Goal: Task Accomplishment & Management: Complete application form

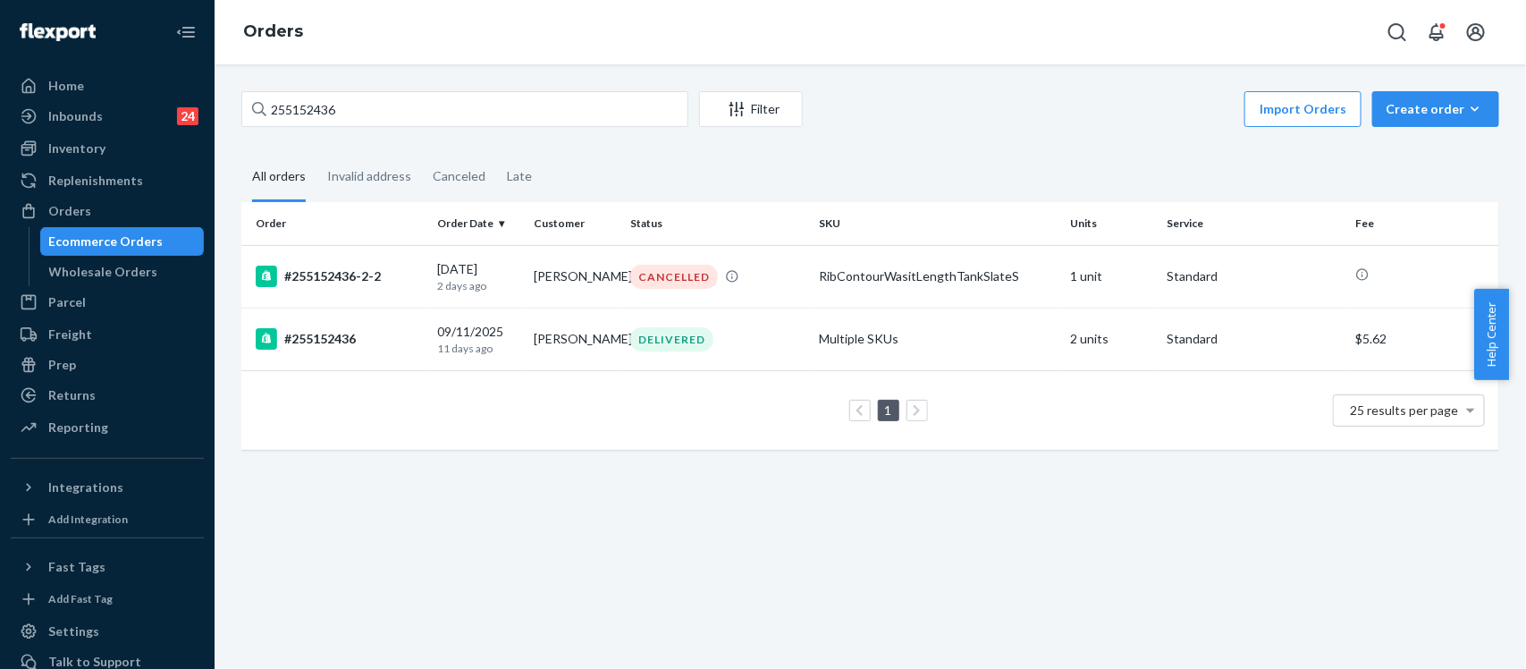
drag, startPoint x: 408, startPoint y: 96, endPoint x: 193, endPoint y: 82, distance: 215.0
click at [194, 83] on div "Home Inbounds 24 Shipping Plans Problems 24 Inventory Products Replenishments O…" at bounding box center [763, 334] width 1526 height 669
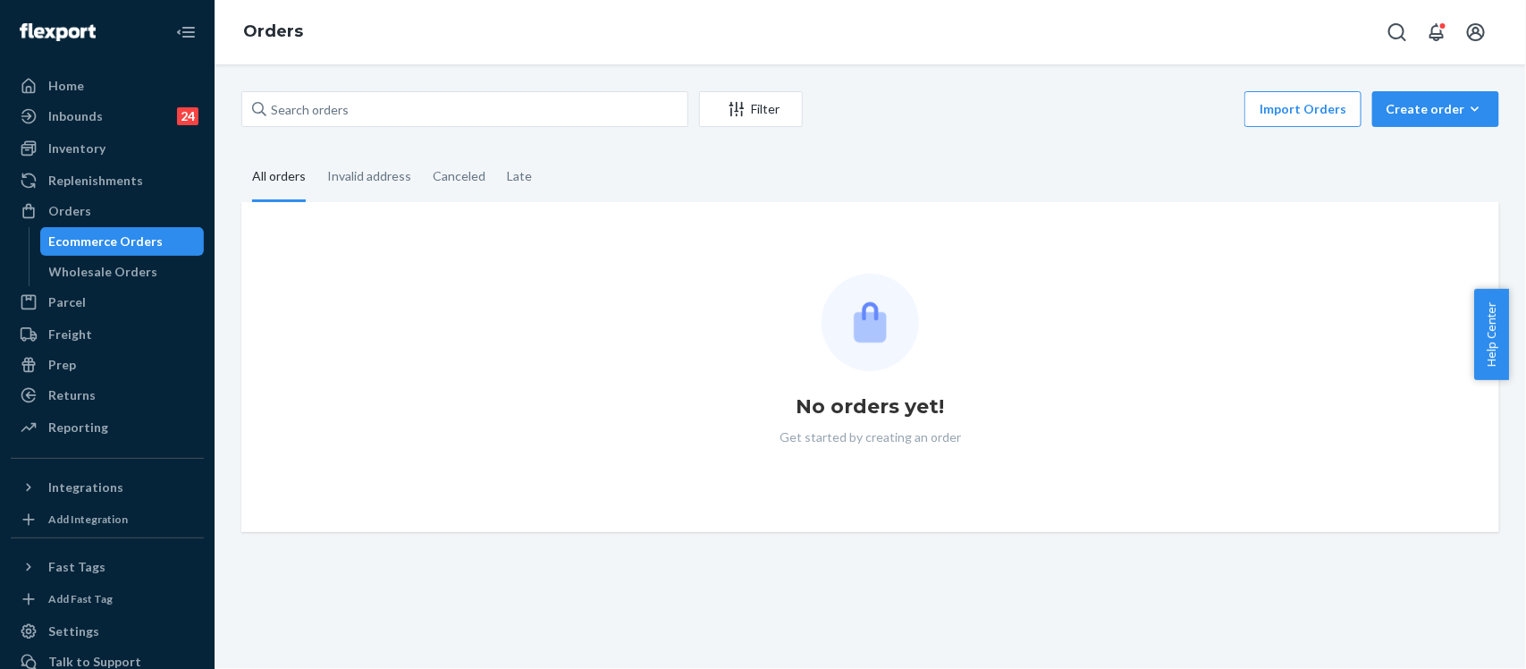
click at [322, 103] on input "text" at bounding box center [464, 109] width 447 height 36
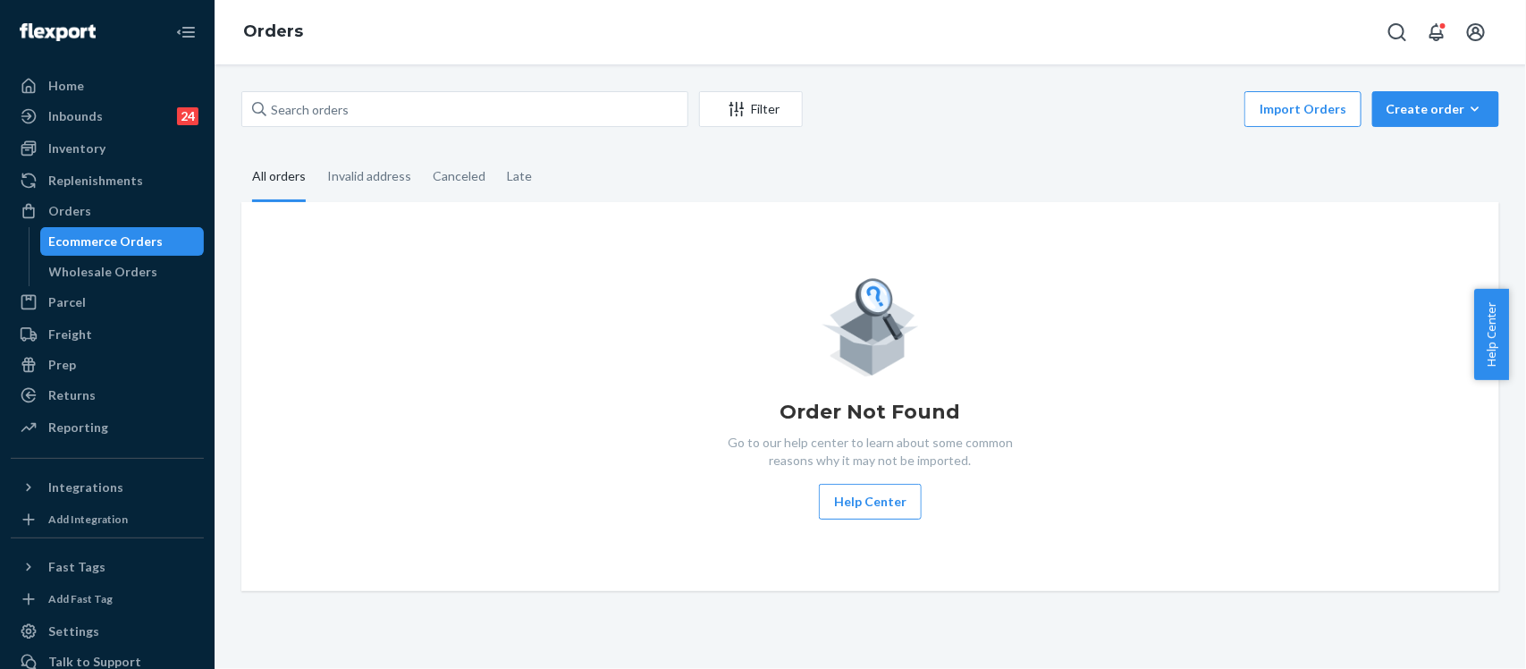
type input "255225315"
drag, startPoint x: 367, startPoint y: 108, endPoint x: 219, endPoint y: 90, distance: 148.6
click at [219, 90] on div "255225315 Filter Import Orders Create order Ecommerce order Removal order All o…" at bounding box center [871, 366] width 1312 height 604
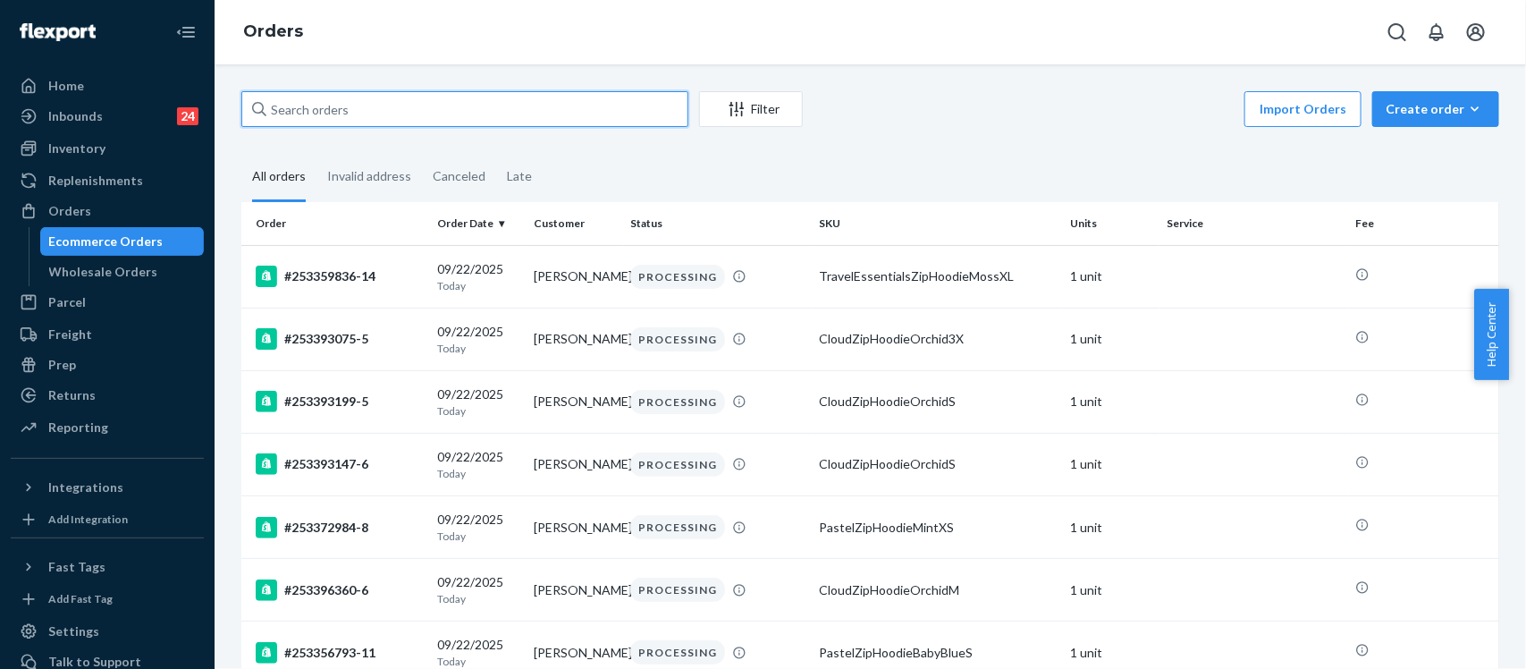
click at [346, 101] on input "text" at bounding box center [464, 109] width 447 height 36
paste input "255225315"
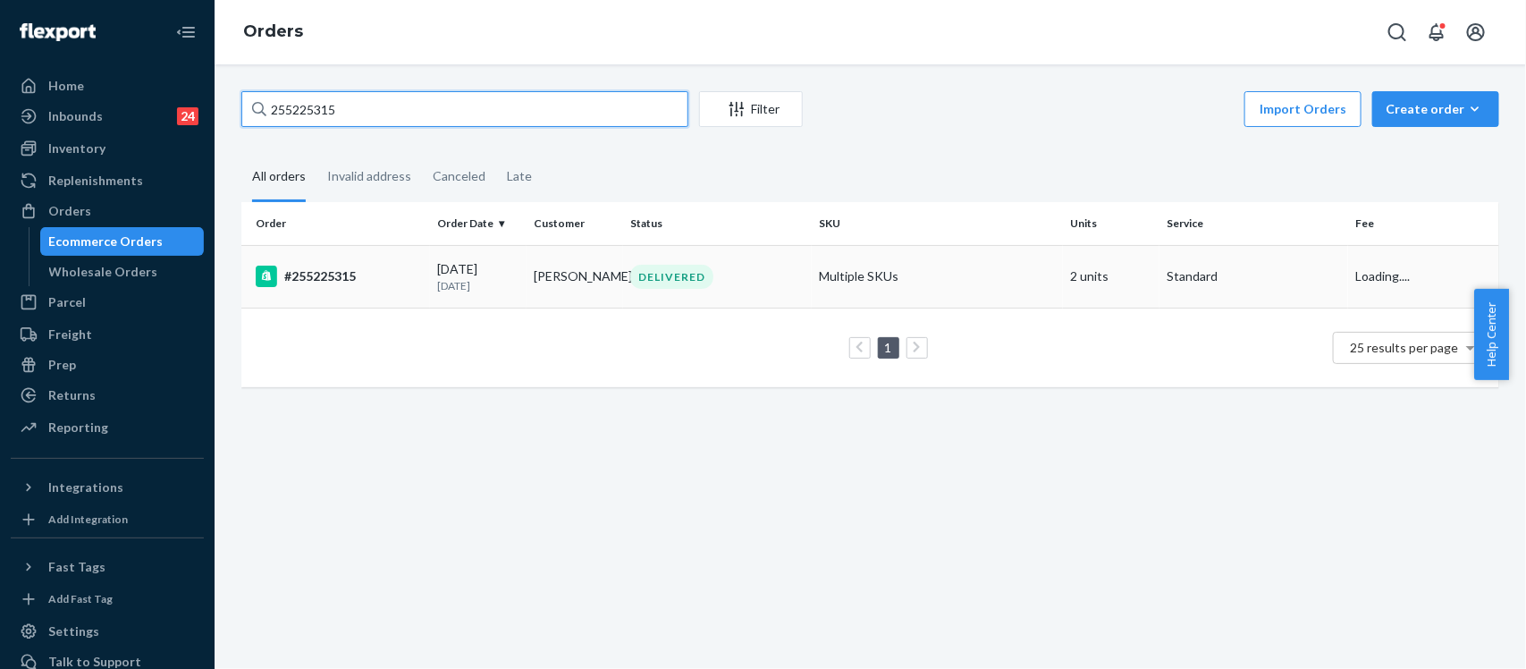
type input "255225315"
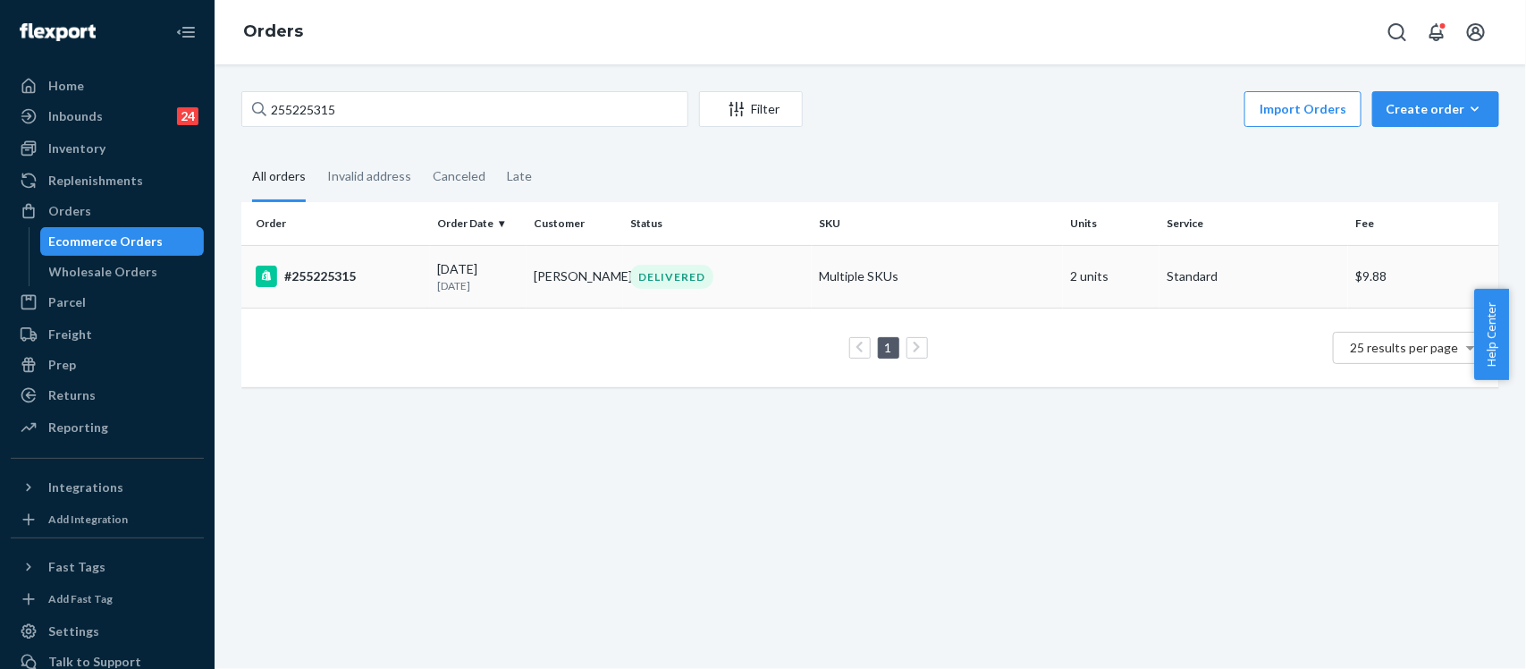
click at [320, 284] on div "#255225315" at bounding box center [339, 276] width 167 height 21
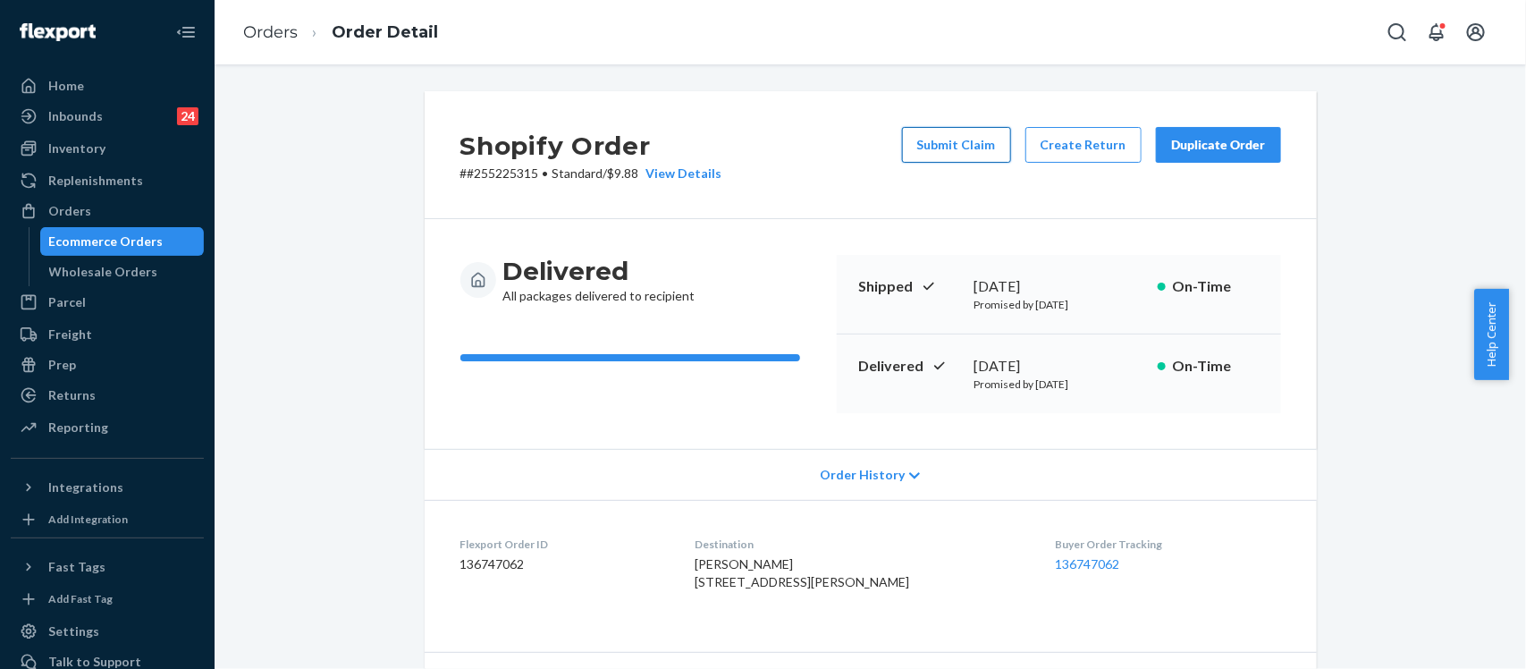
click at [964, 145] on button "Submit Claim" at bounding box center [956, 145] width 109 height 36
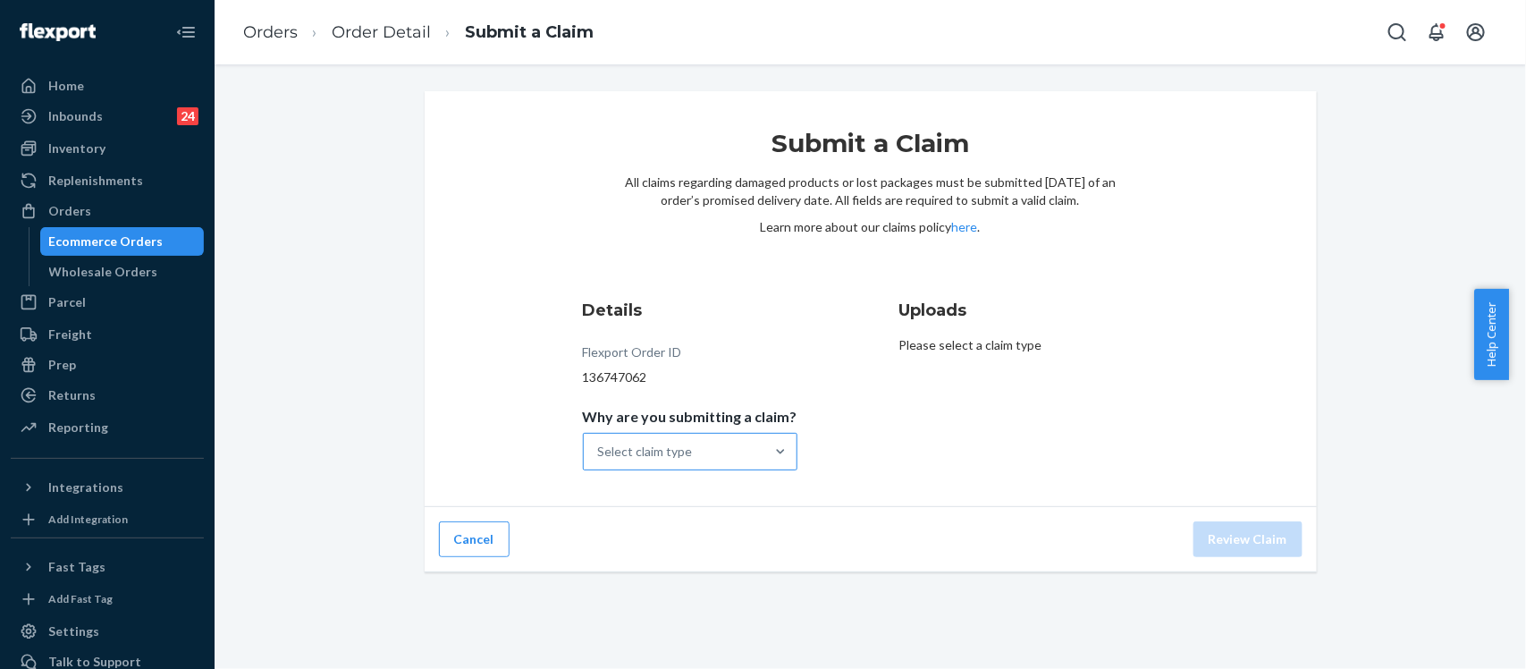
click at [731, 449] on div "Select claim type" at bounding box center [674, 452] width 181 height 36
click at [600, 449] on input "Why are you submitting a claim? Select claim type" at bounding box center [599, 452] width 2 height 18
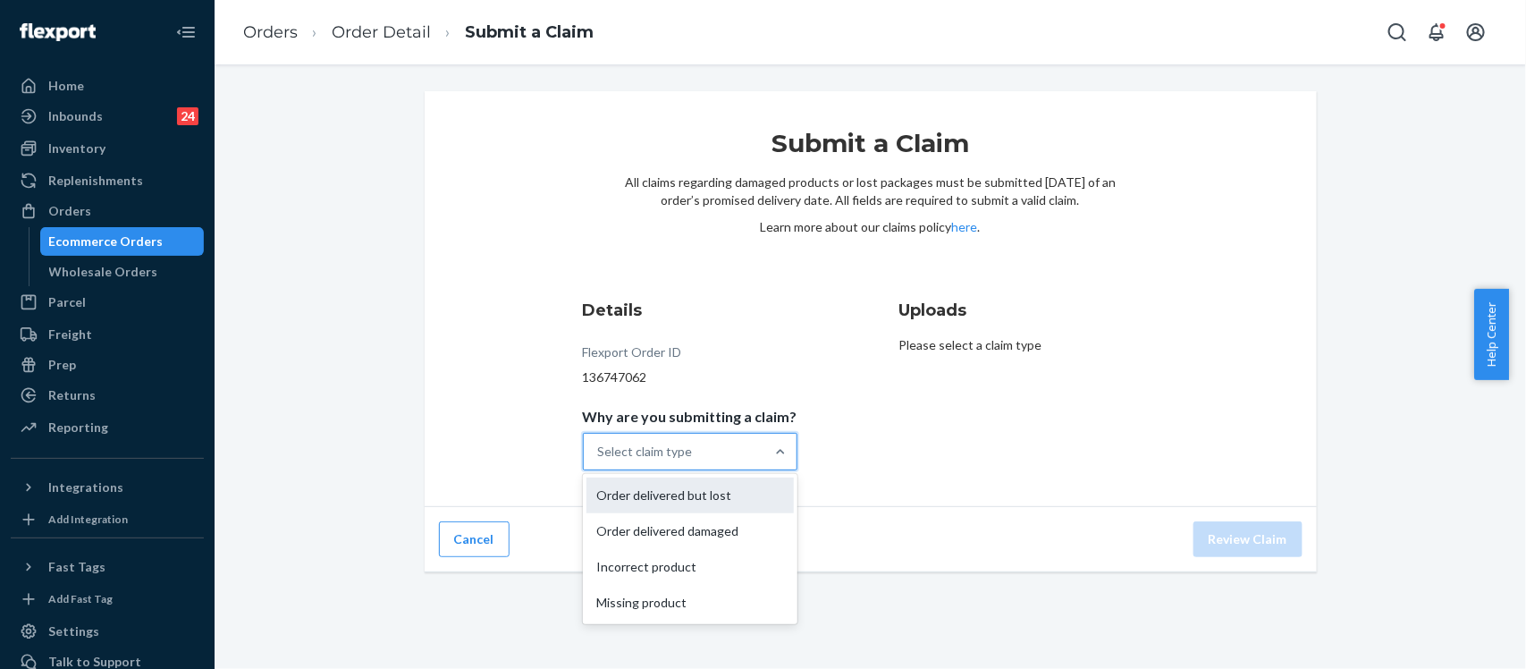
click at [704, 490] on div "Order delivered but lost" at bounding box center [690, 495] width 207 height 36
click at [600, 460] on input "Why are you submitting a claim? option Order delivered but lost focused, 1 of 4…" at bounding box center [599, 452] width 2 height 18
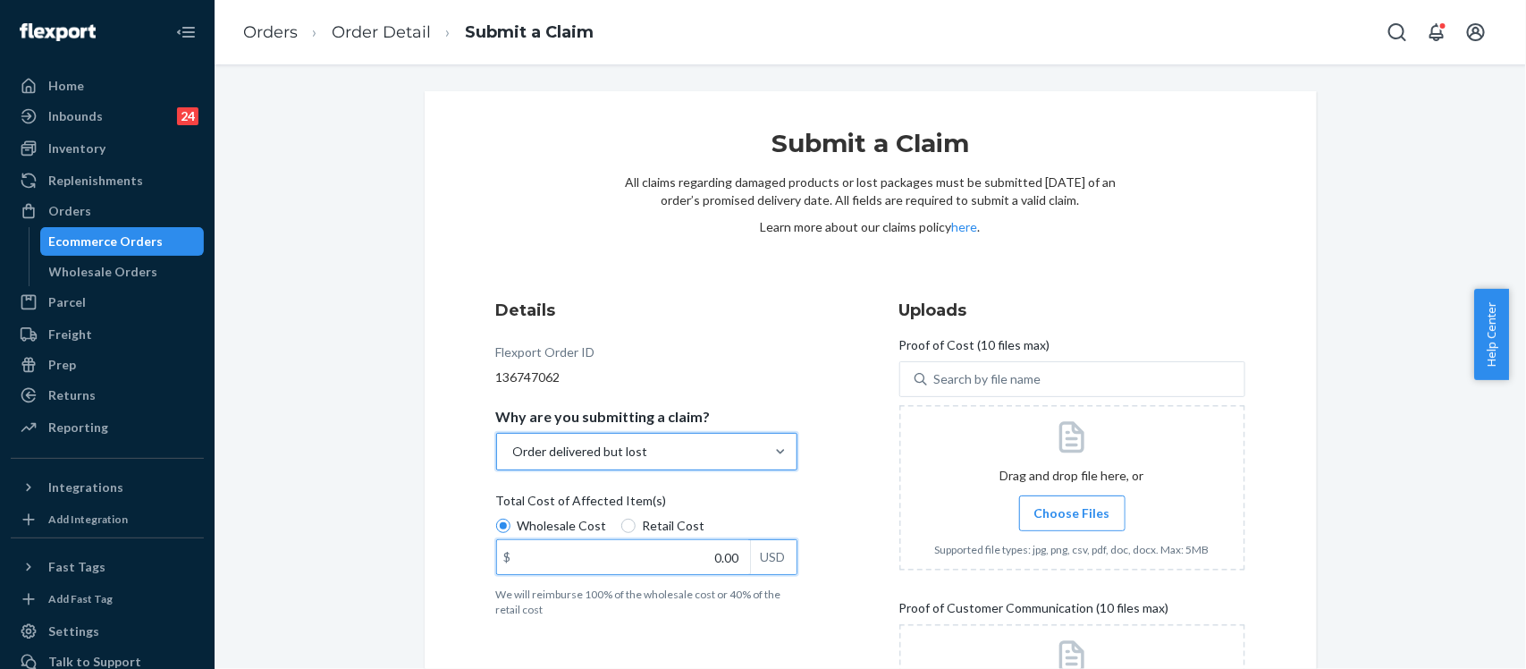
click at [721, 554] on input "0.00" at bounding box center [623, 557] width 253 height 34
type input "82.00"
click at [758, 605] on p "We will reimburse 100% of the wholesale cost or 40% of the retail cost" at bounding box center [646, 602] width 301 height 30
click at [511, 533] on input "Wholesale Cost" at bounding box center [503, 526] width 14 height 14
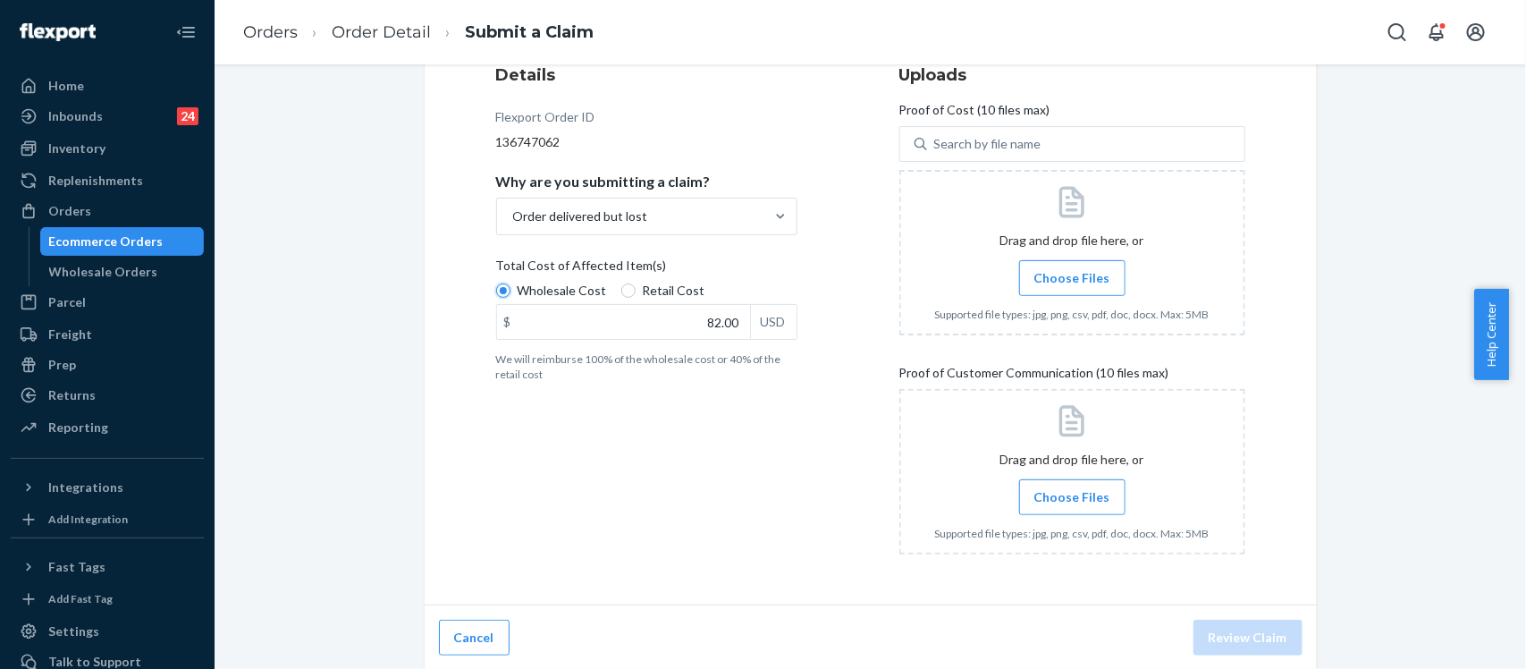
scroll to position [237, 0]
click at [1074, 262] on label "Choose Files" at bounding box center [1072, 276] width 106 height 36
click at [1073, 266] on input "Choose Files" at bounding box center [1072, 276] width 1 height 20
click at [1060, 287] on label "Choose Files" at bounding box center [1072, 276] width 106 height 36
click at [1072, 286] on input "Choose Files" at bounding box center [1072, 276] width 1 height 20
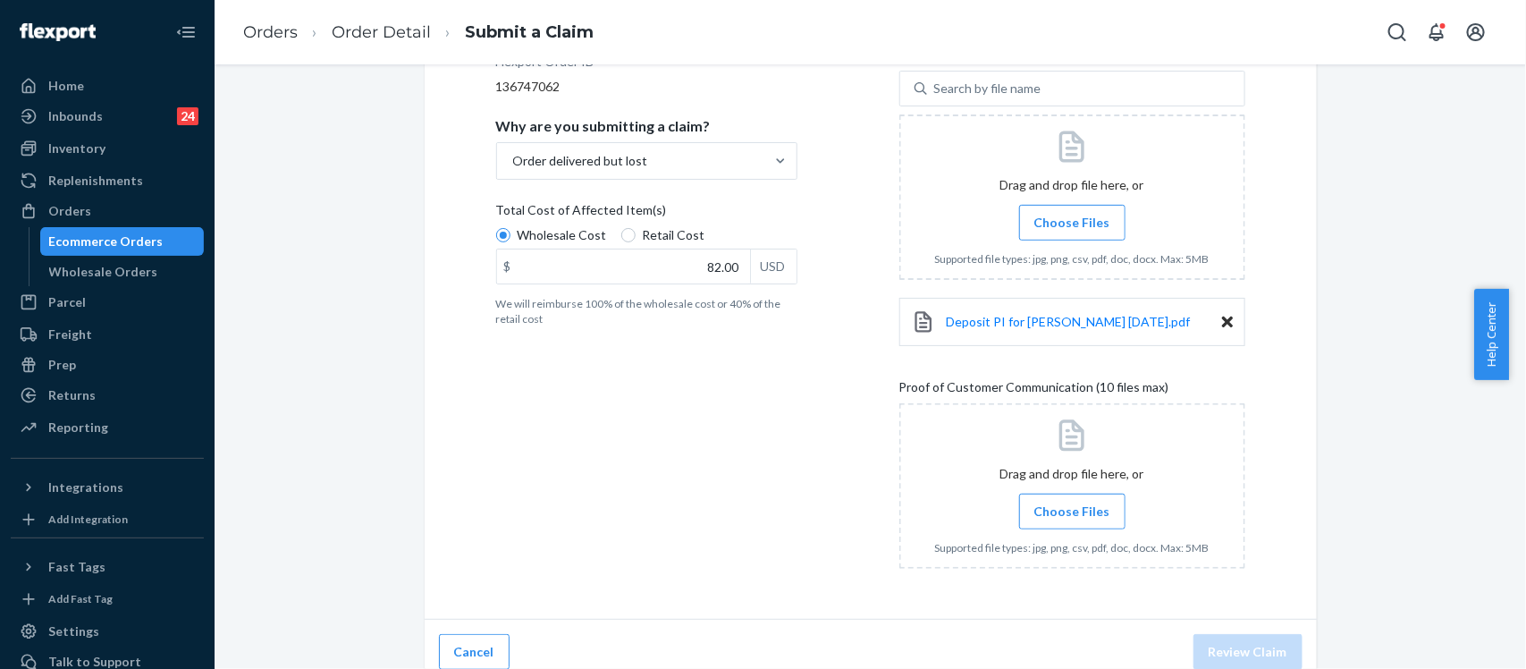
scroll to position [306, 0]
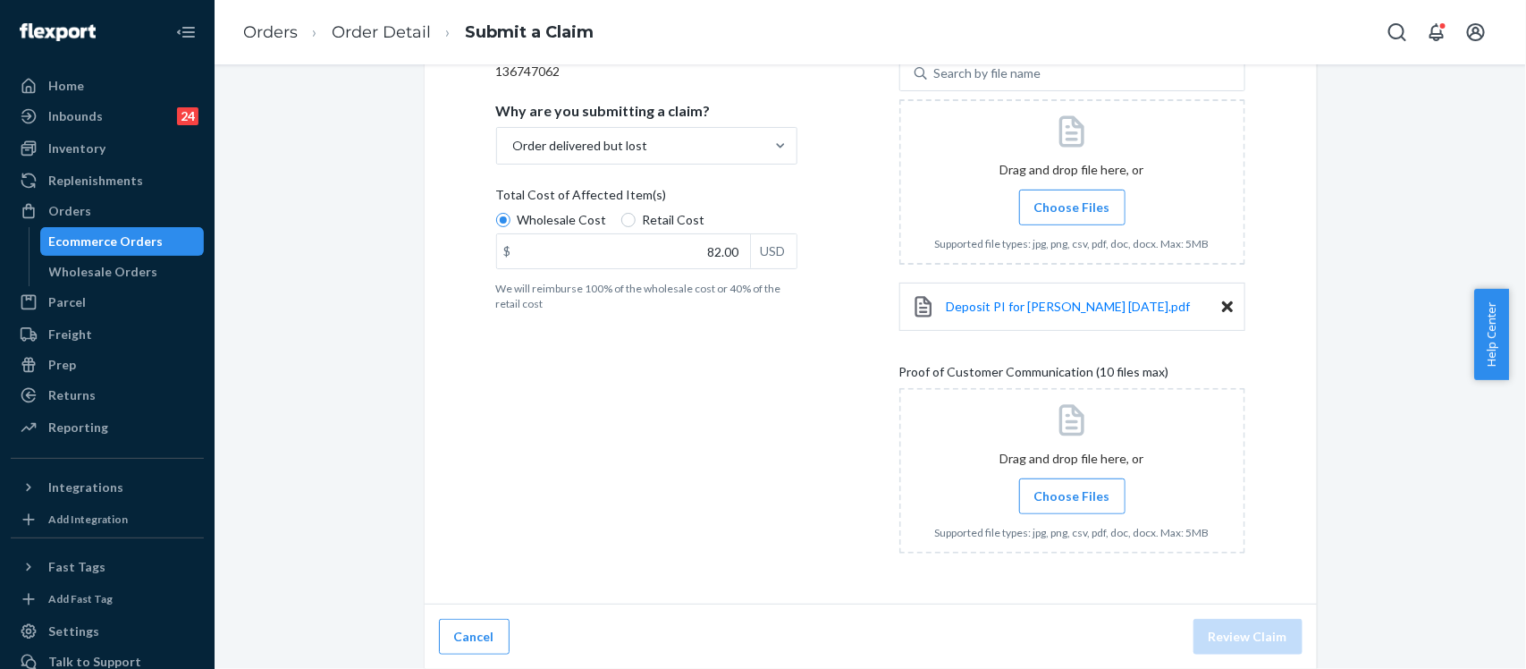
click at [1072, 502] on input "Choose Files" at bounding box center [1072, 496] width 1 height 20
click at [1069, 493] on span "Choose Files" at bounding box center [1072, 496] width 76 height 18
click at [1072, 493] on input "Choose Files" at bounding box center [1072, 496] width 1 height 20
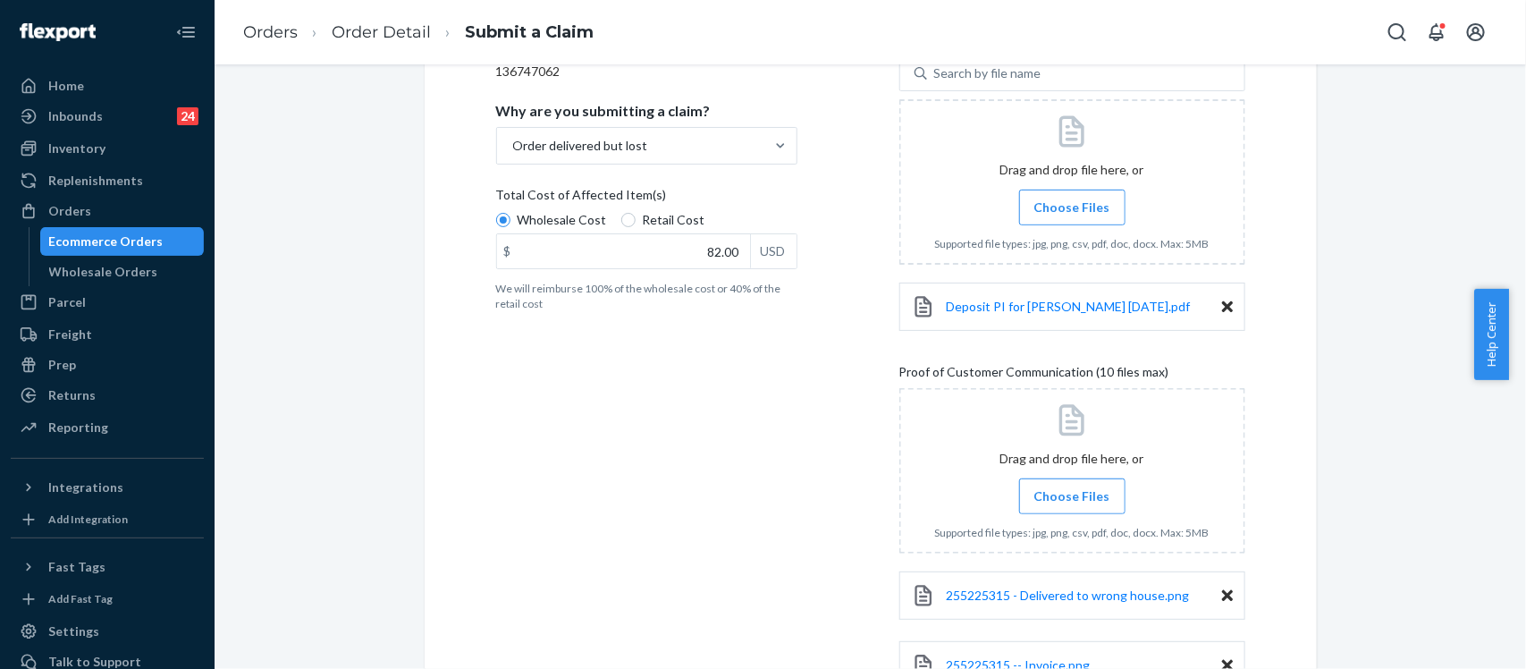
scroll to position [447, 0]
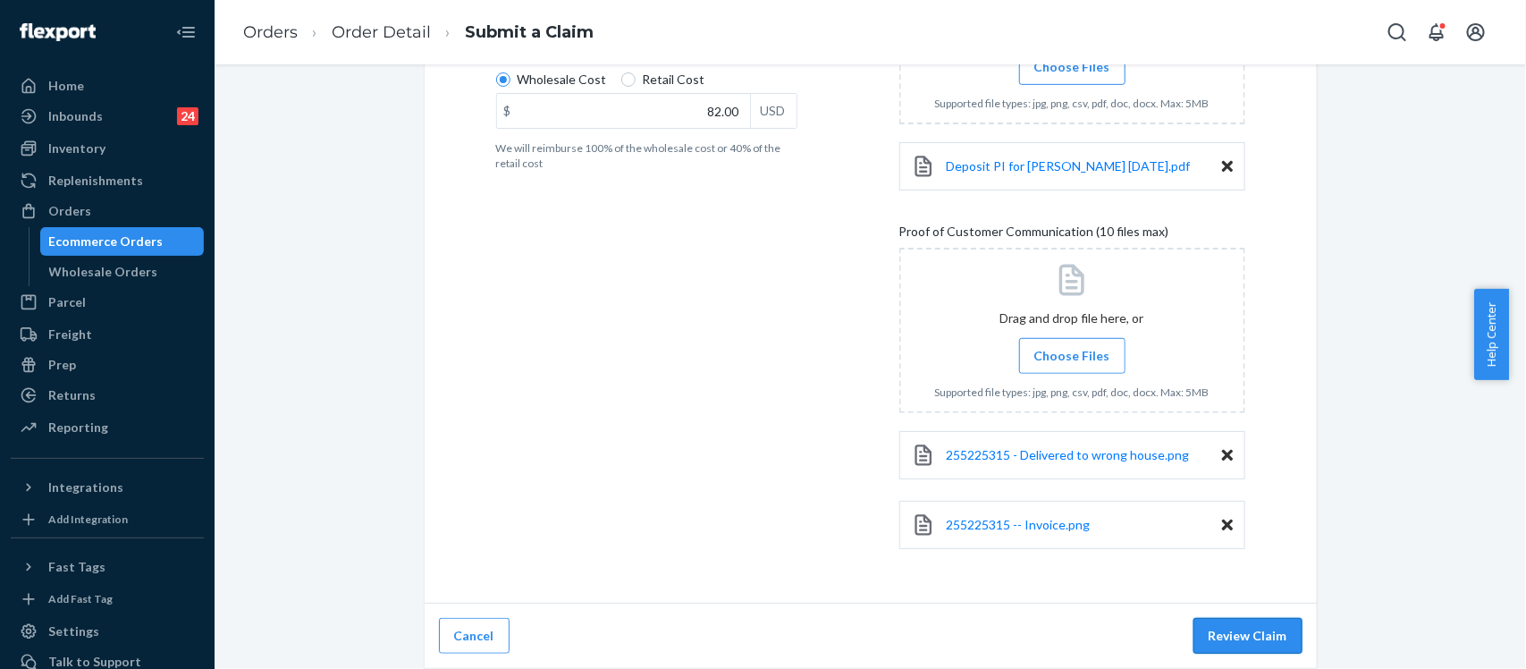
click at [1279, 621] on button "Review Claim" at bounding box center [1248, 636] width 109 height 36
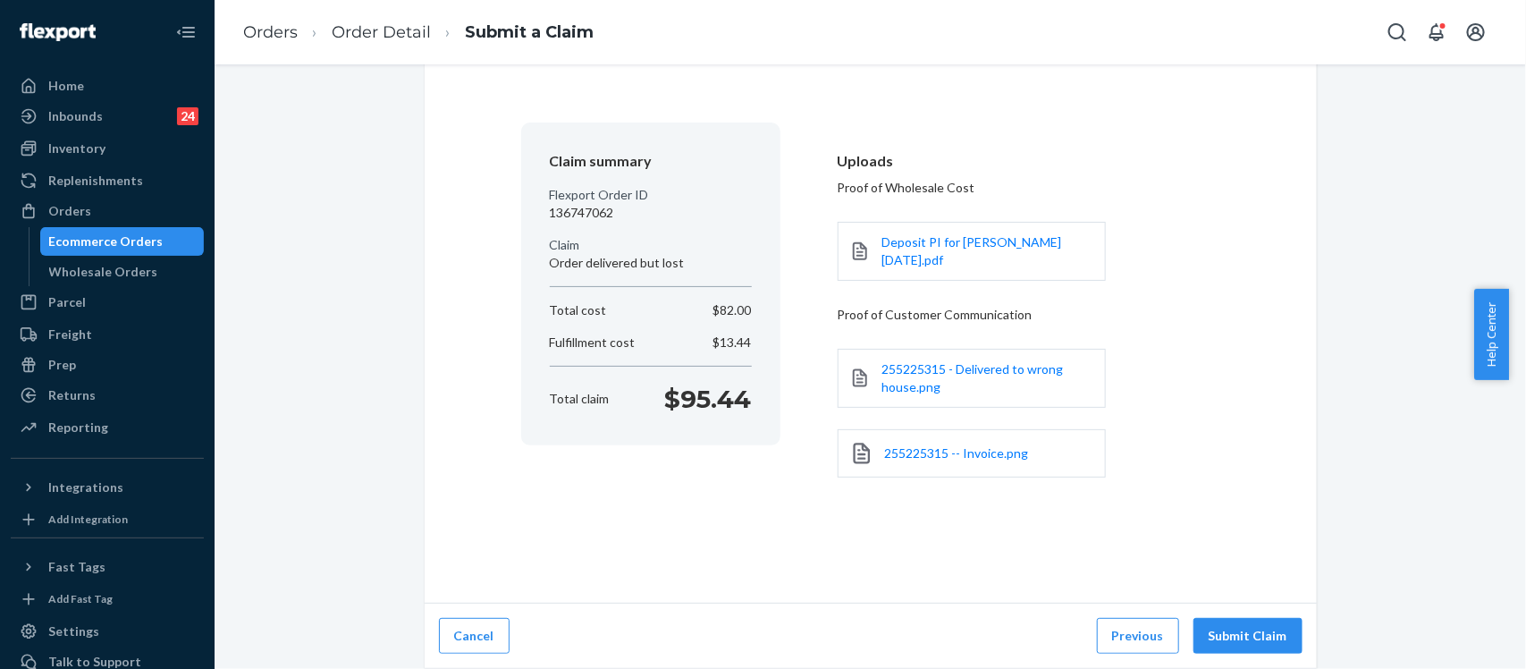
scroll to position [83, 0]
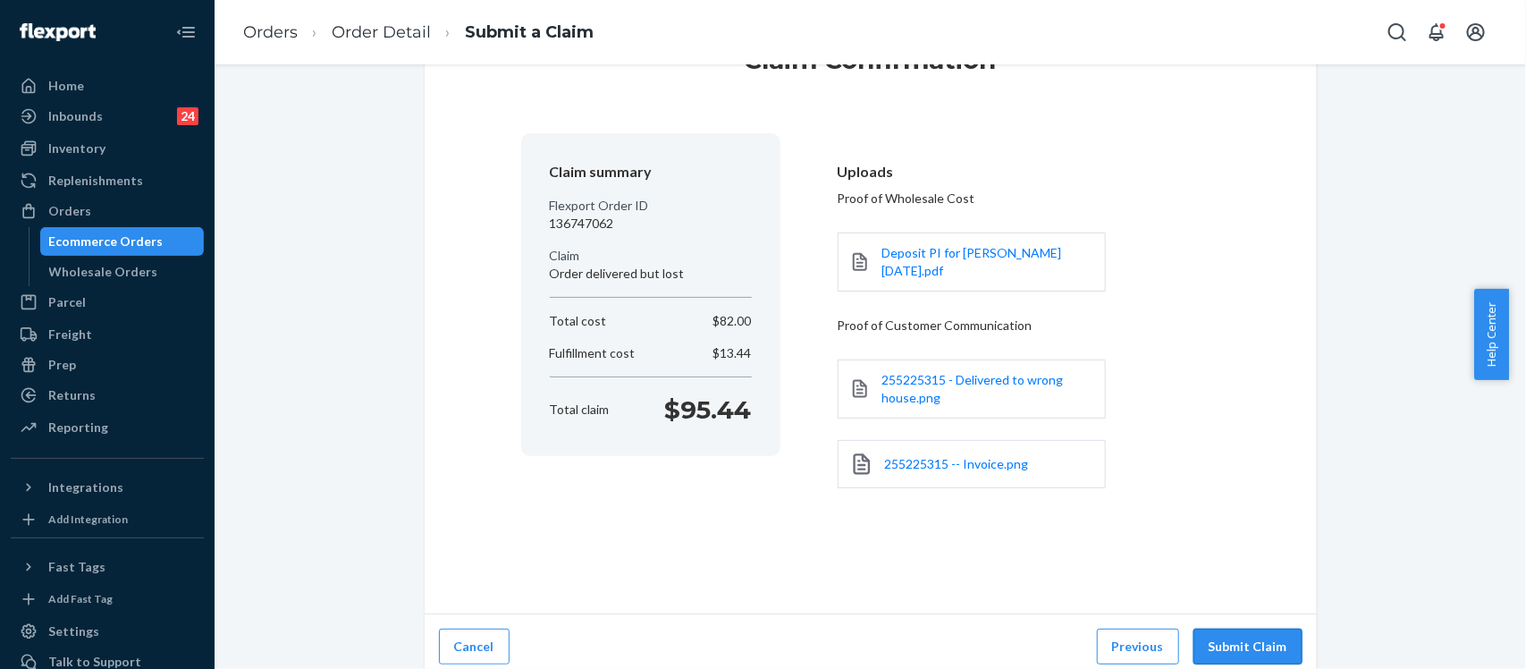
click at [1238, 629] on button "Submit Claim" at bounding box center [1248, 647] width 109 height 36
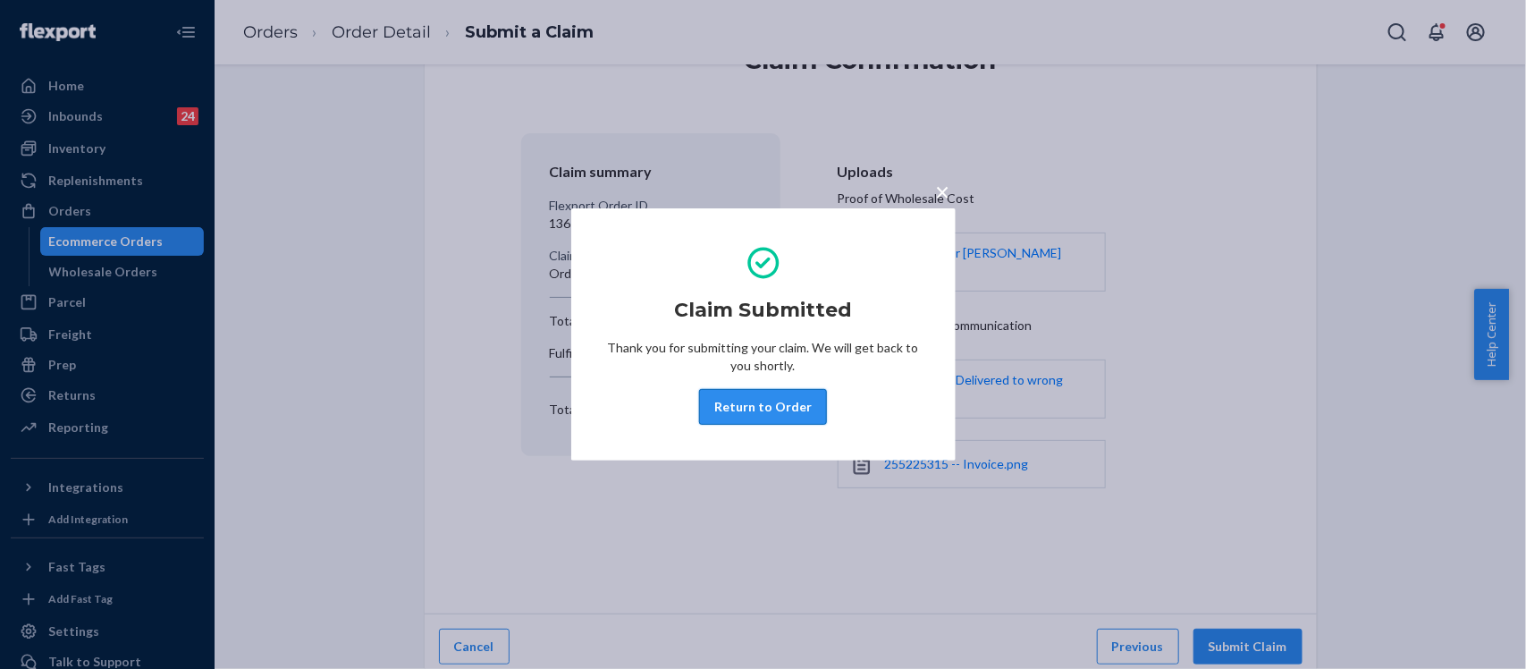
click at [727, 409] on button "Return to Order" at bounding box center [763, 407] width 128 height 36
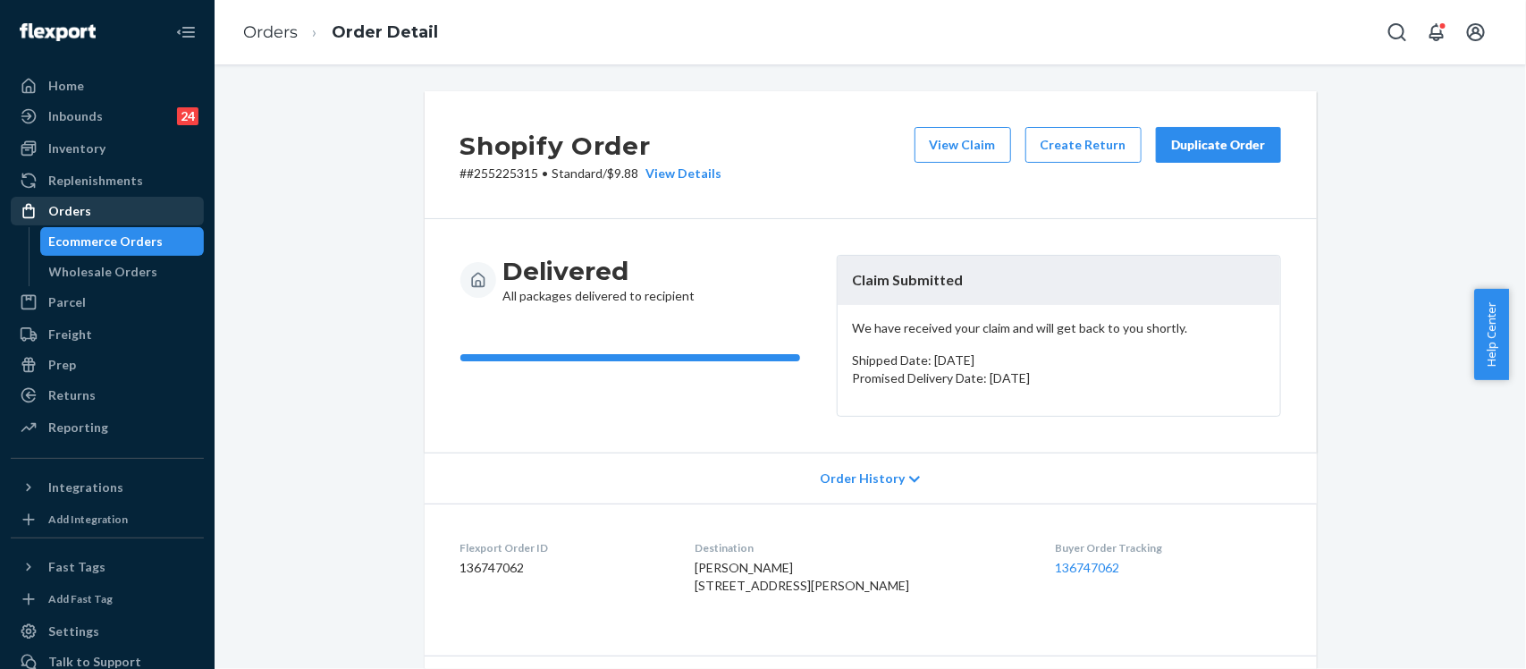
click at [55, 207] on div "Orders" at bounding box center [69, 211] width 43 height 18
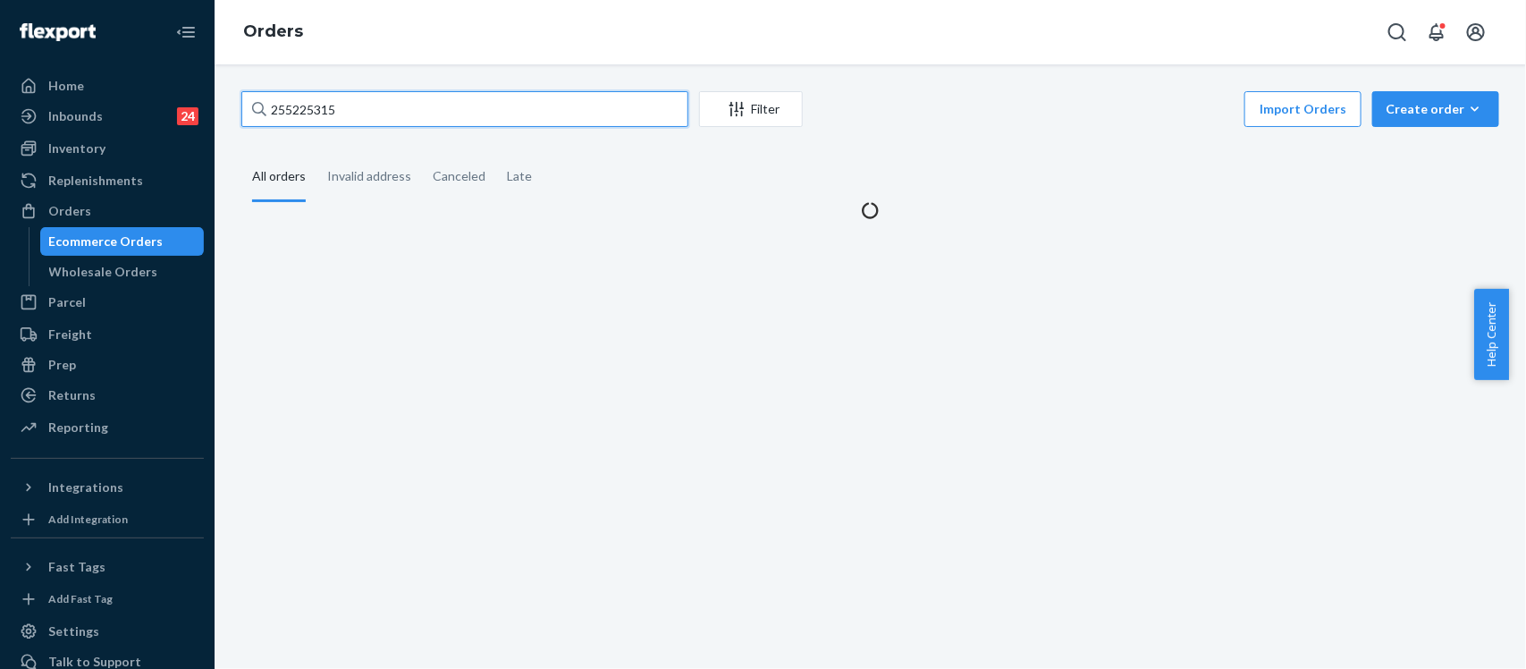
drag, startPoint x: 381, startPoint y: 99, endPoint x: 0, endPoint y: 83, distance: 381.2
click at [0, 91] on div "Home Inbounds 24 Shipping Plans Problems 24 Inventory Products Replenishments O…" at bounding box center [763, 334] width 1526 height 669
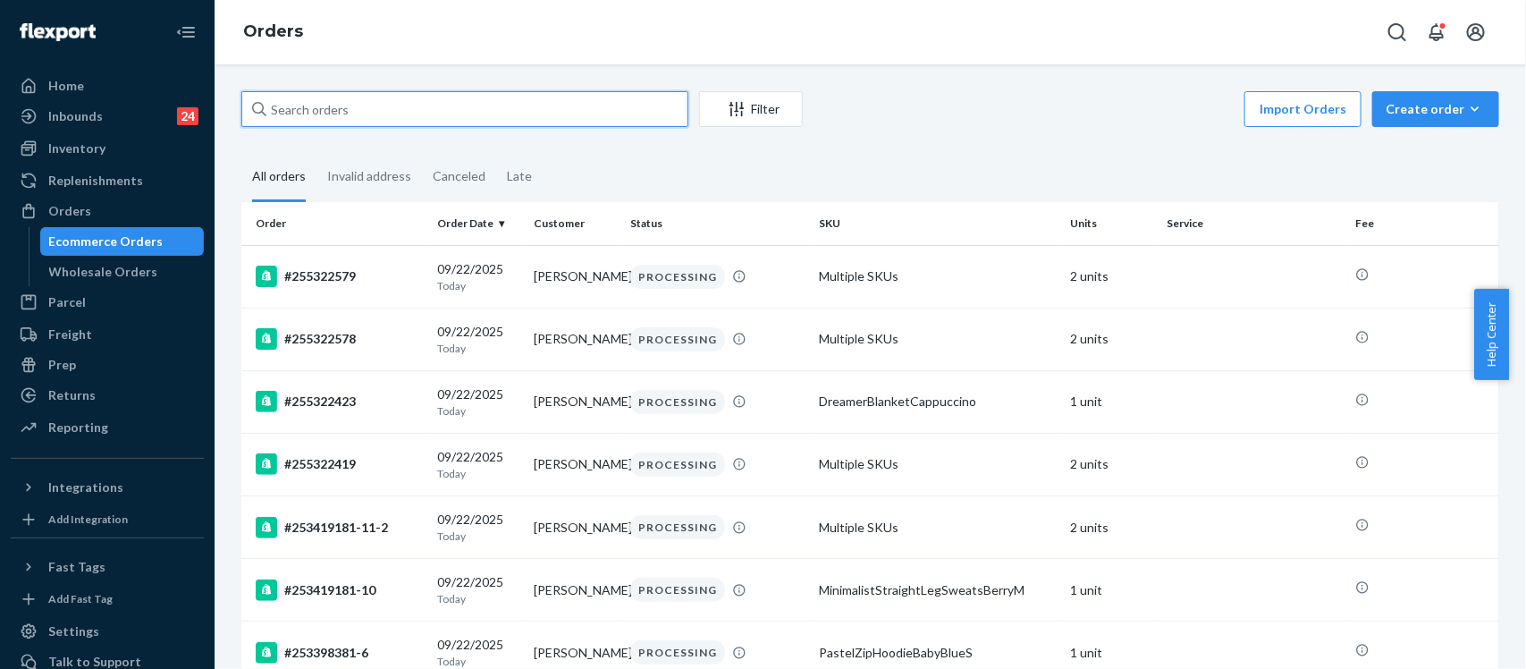
click at [331, 109] on input "text" at bounding box center [464, 109] width 447 height 36
paste input "255172597"
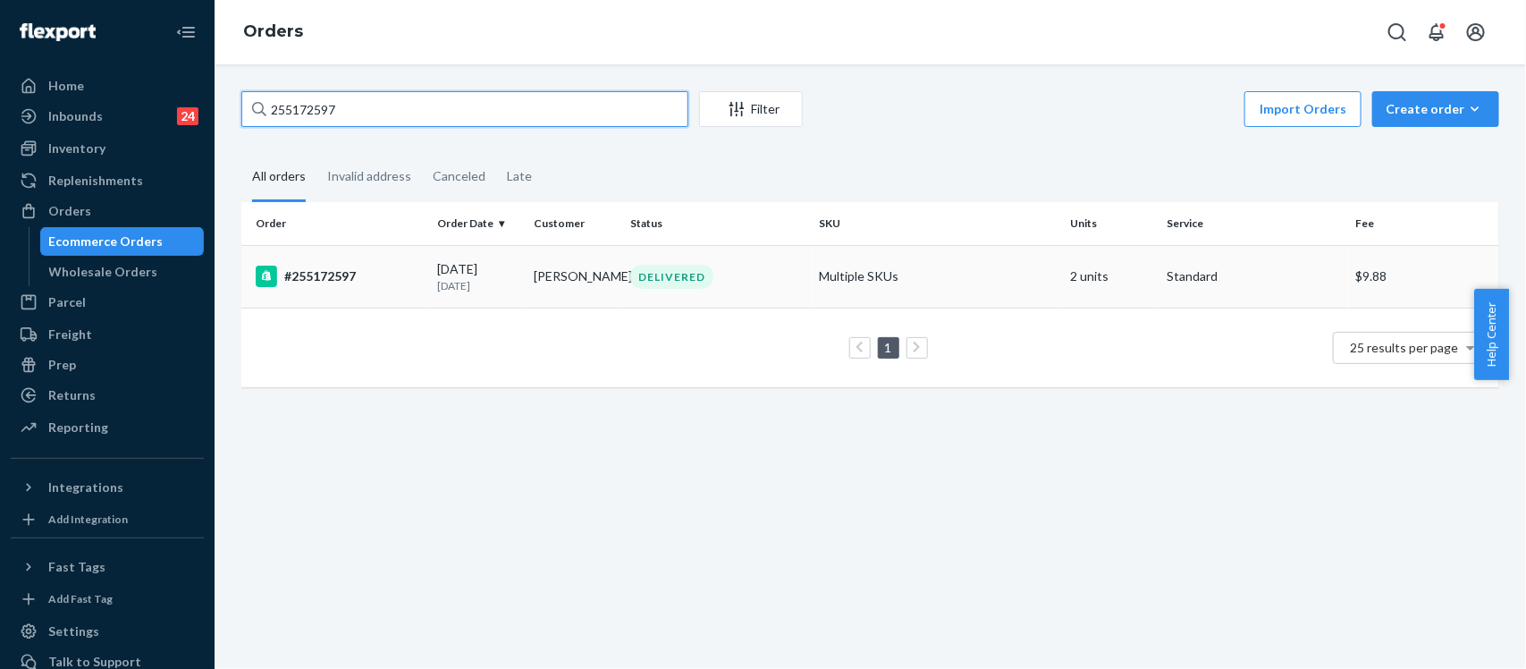
type input "255172597"
click at [329, 280] on div "#255172597" at bounding box center [339, 276] width 167 height 21
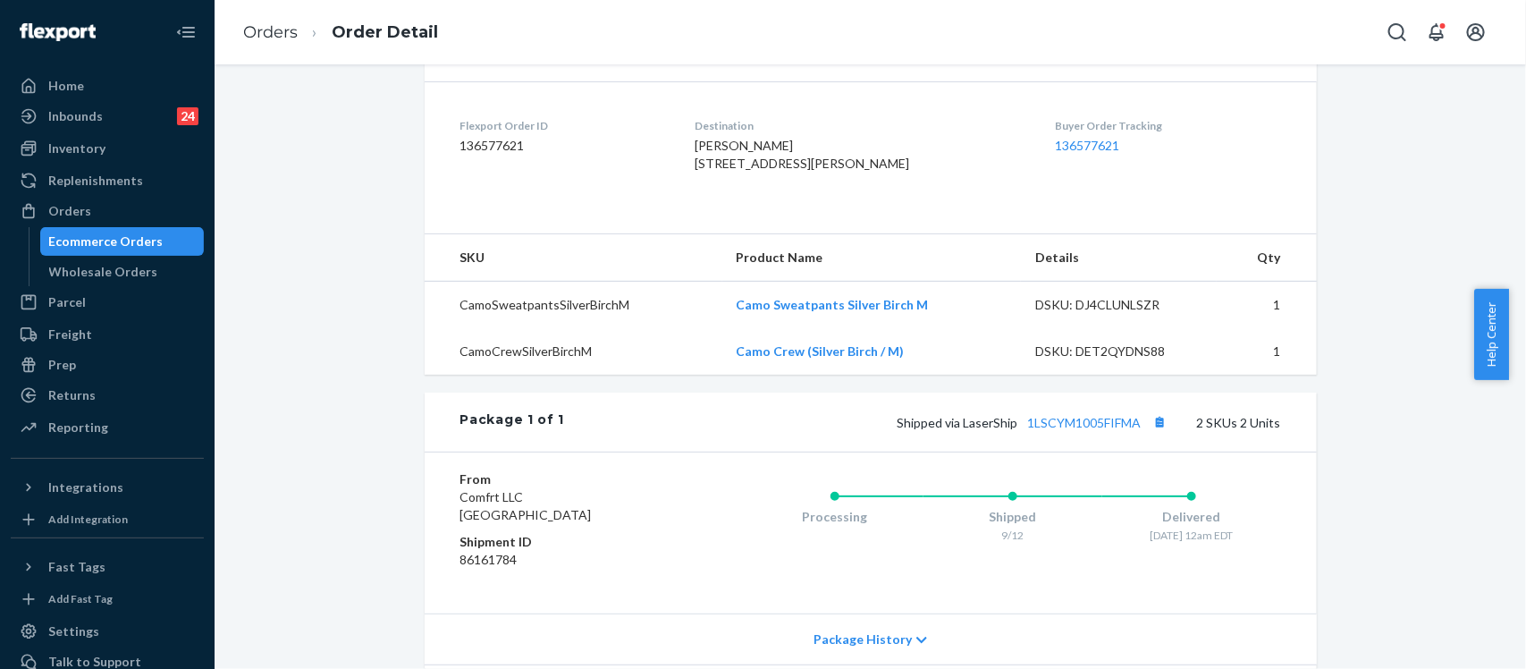
scroll to position [387, 0]
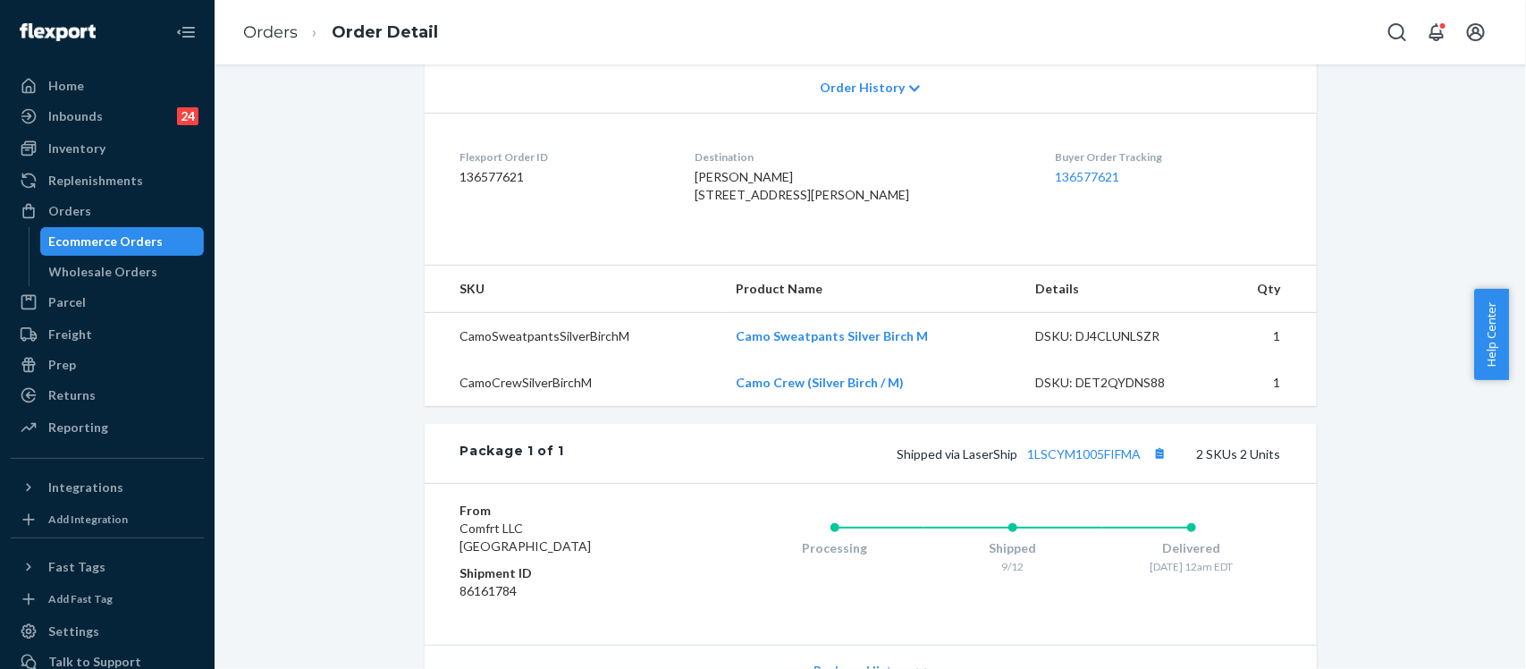
click at [252, 50] on ol "Orders Order Detail" at bounding box center [341, 32] width 224 height 53
click at [256, 42] on li "Orders" at bounding box center [270, 32] width 55 height 23
click at [72, 215] on div "Orders" at bounding box center [69, 211] width 43 height 18
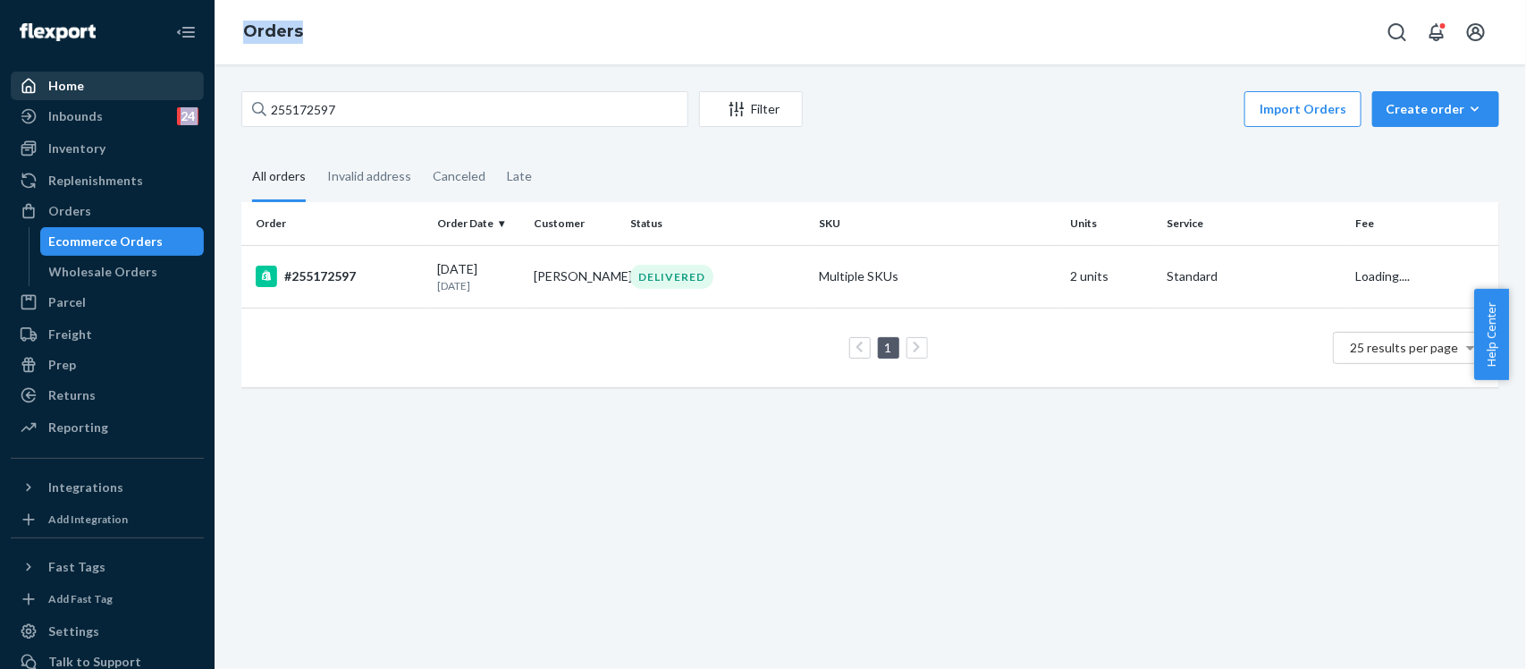
drag, startPoint x: 372, startPoint y: 85, endPoint x: 183, endPoint y: 94, distance: 188.9
click at [183, 94] on div "Home Inbounds 24 Shipping Plans Problems 24 Inventory Products Replenishments O…" at bounding box center [763, 334] width 1526 height 669
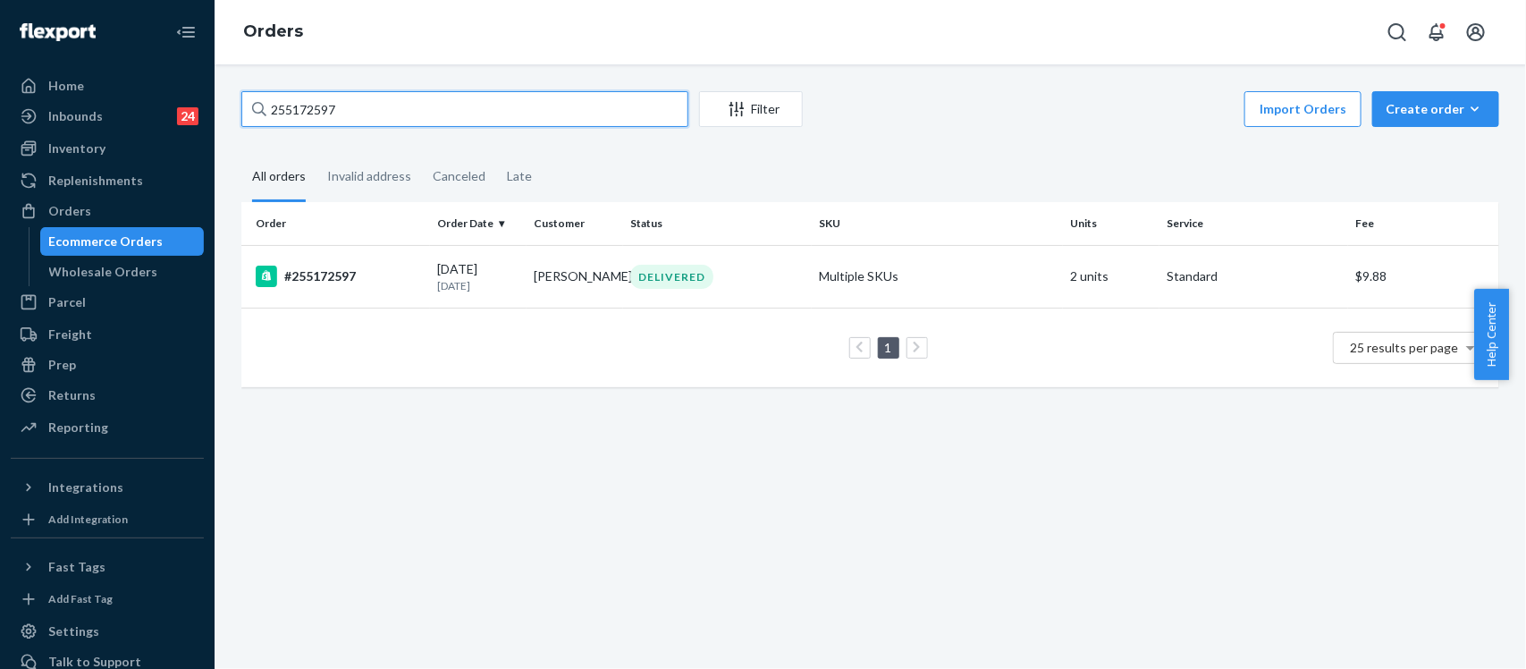
click at [367, 114] on input "255172597" at bounding box center [464, 109] width 447 height 36
drag, startPoint x: 367, startPoint y: 114, endPoint x: 122, endPoint y: 112, distance: 245.0
click at [122, 112] on div "Home Inbounds 24 Shipping Plans Problems 24 Inventory Products Replenishments O…" at bounding box center [763, 334] width 1526 height 669
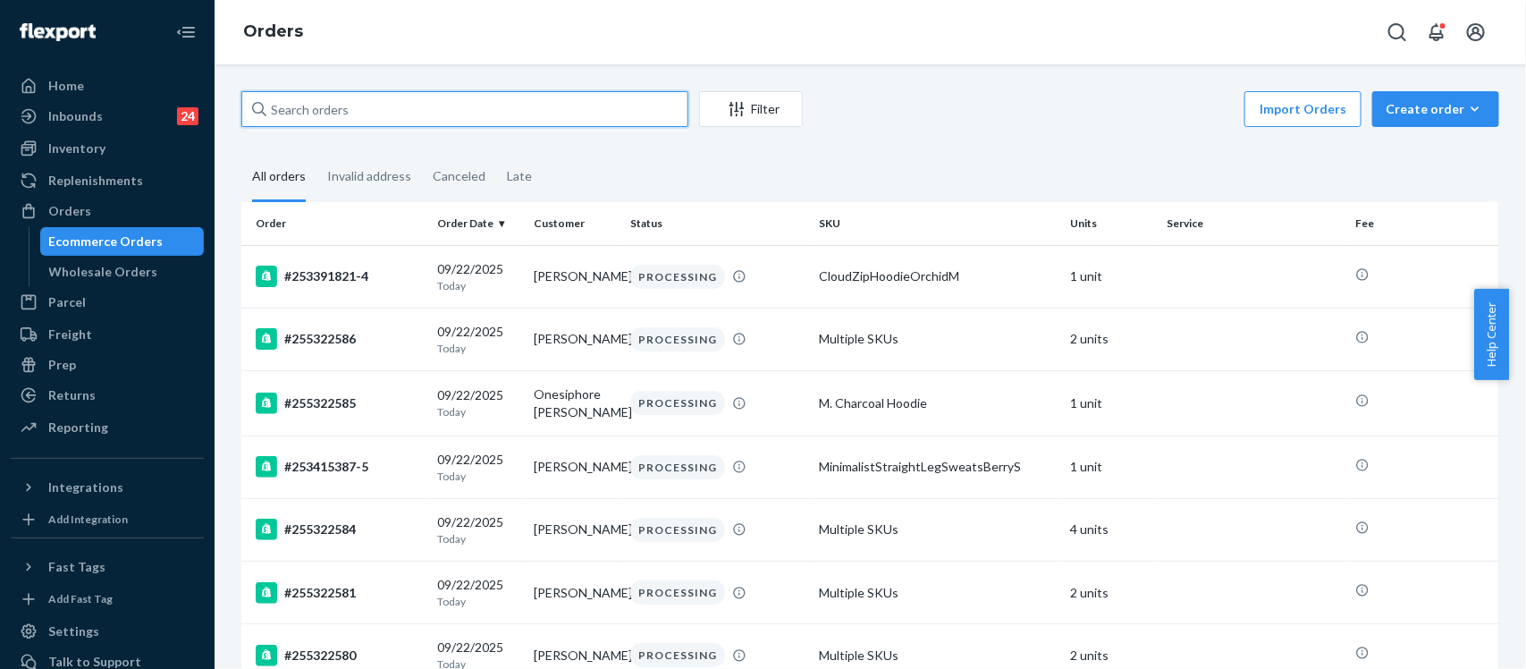
paste input "255172597"
type input "255172597"
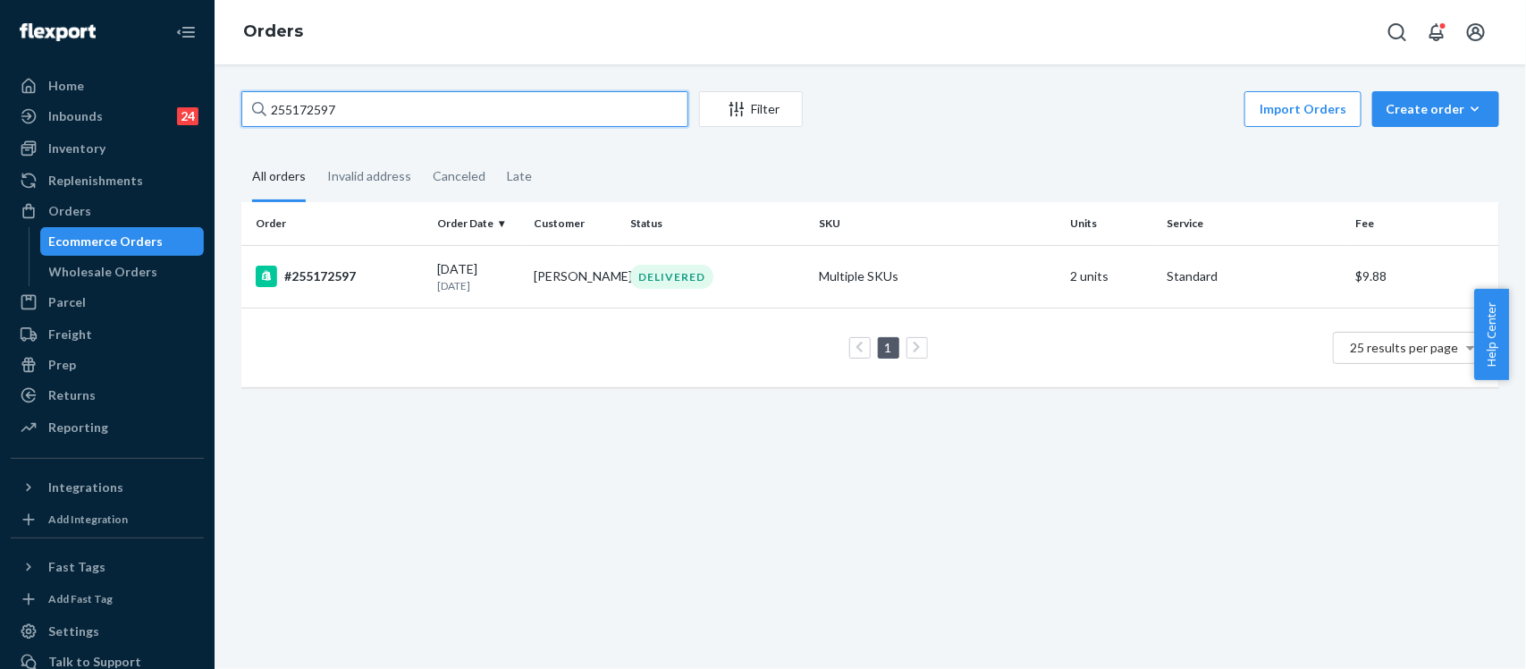
drag, startPoint x: 436, startPoint y: 95, endPoint x: 201, endPoint y: 107, distance: 235.5
click at [211, 109] on div "Home Inbounds 24 Shipping Plans Problems 24 Inventory Products Replenishments O…" at bounding box center [763, 334] width 1526 height 669
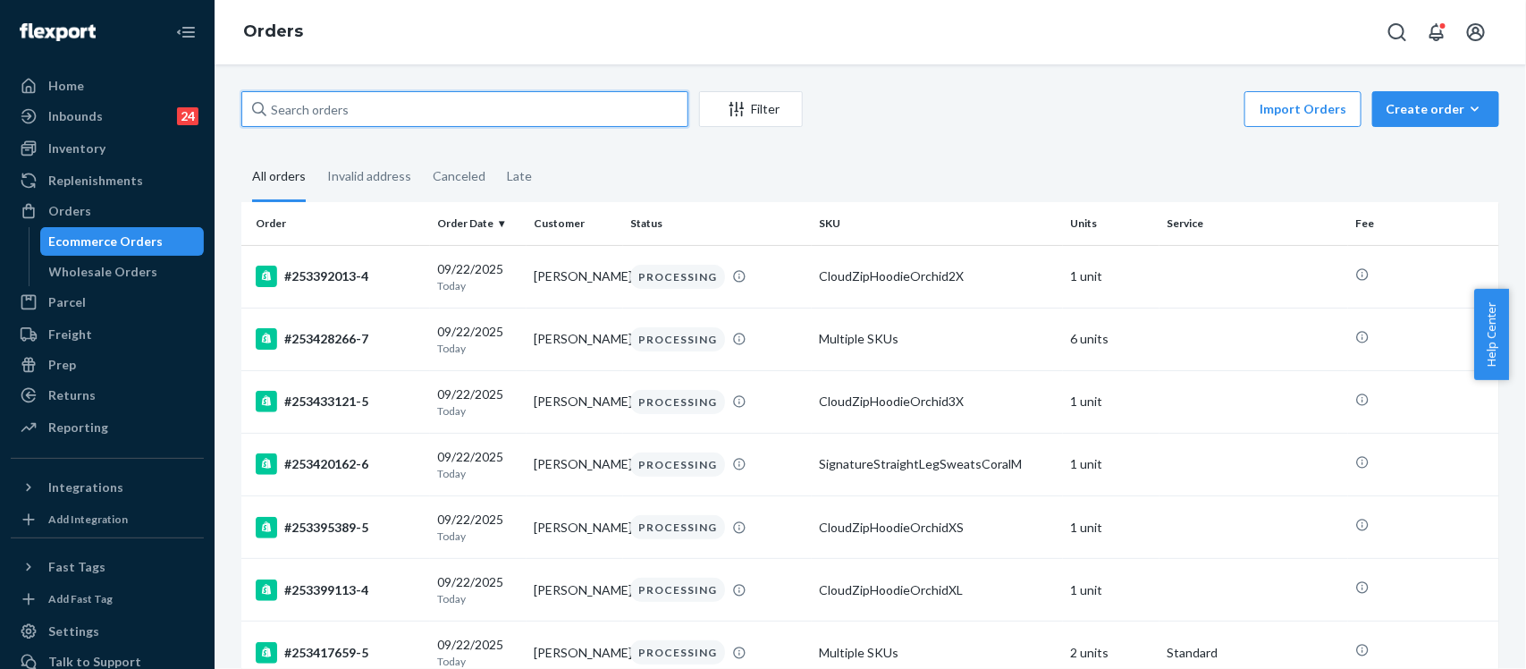
click at [426, 106] on input "text" at bounding box center [464, 109] width 447 height 36
paste input "255213690"
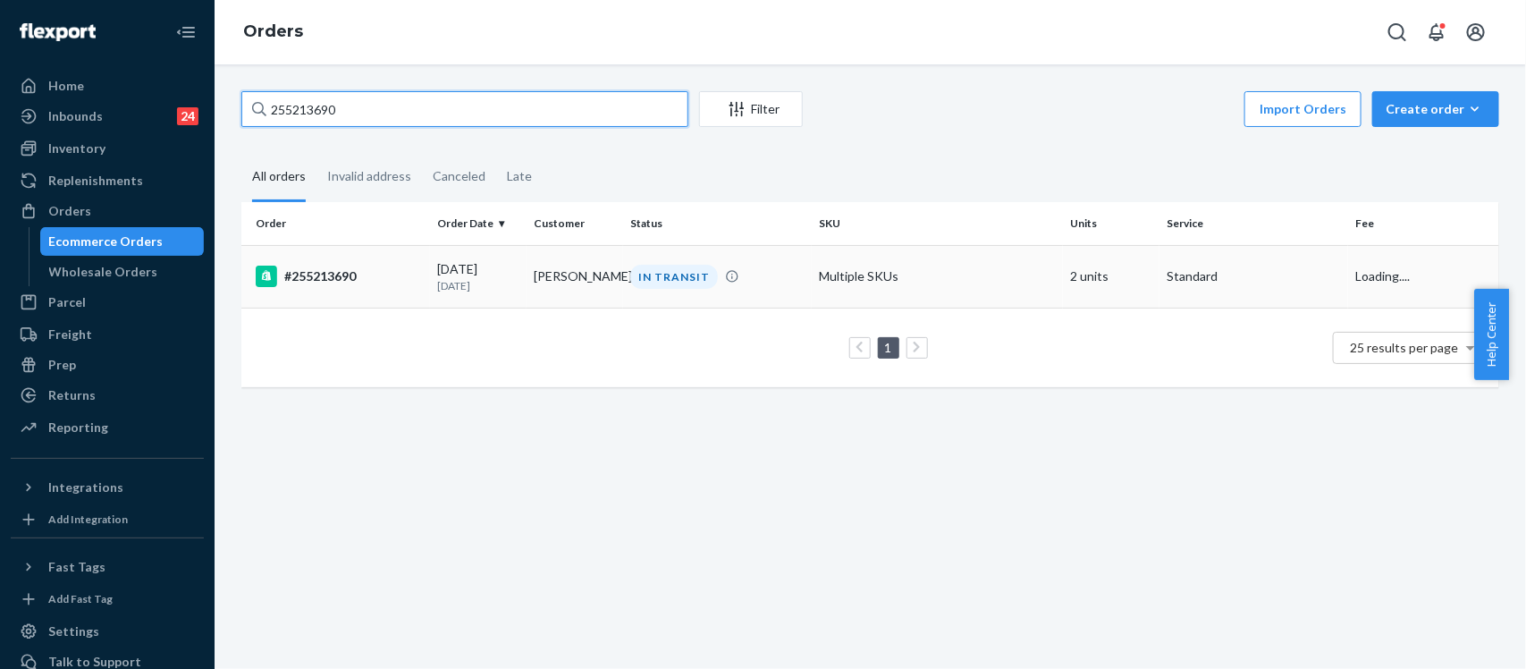
type input "255213690"
click at [310, 274] on div "#255213690" at bounding box center [339, 276] width 167 height 21
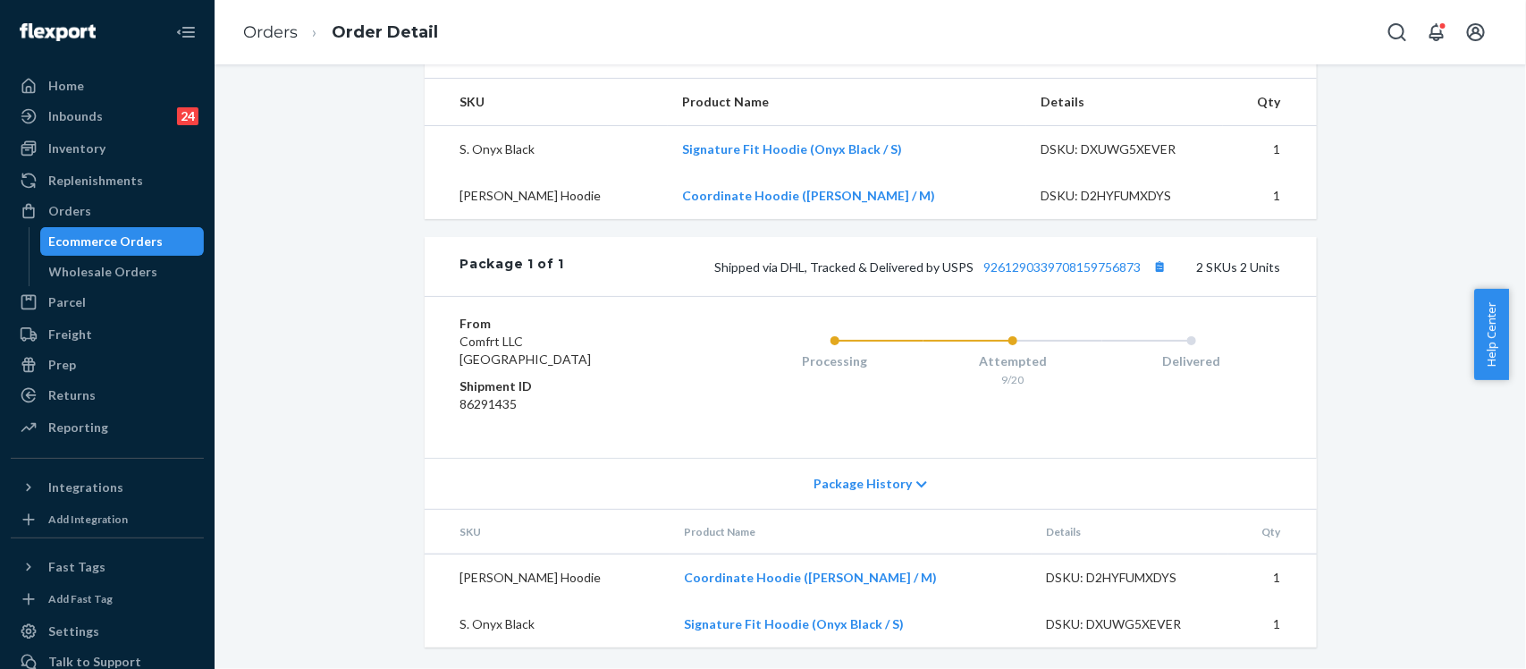
scroll to position [611, 0]
click at [1096, 271] on link "9261290339708159756873" at bounding box center [1062, 266] width 157 height 15
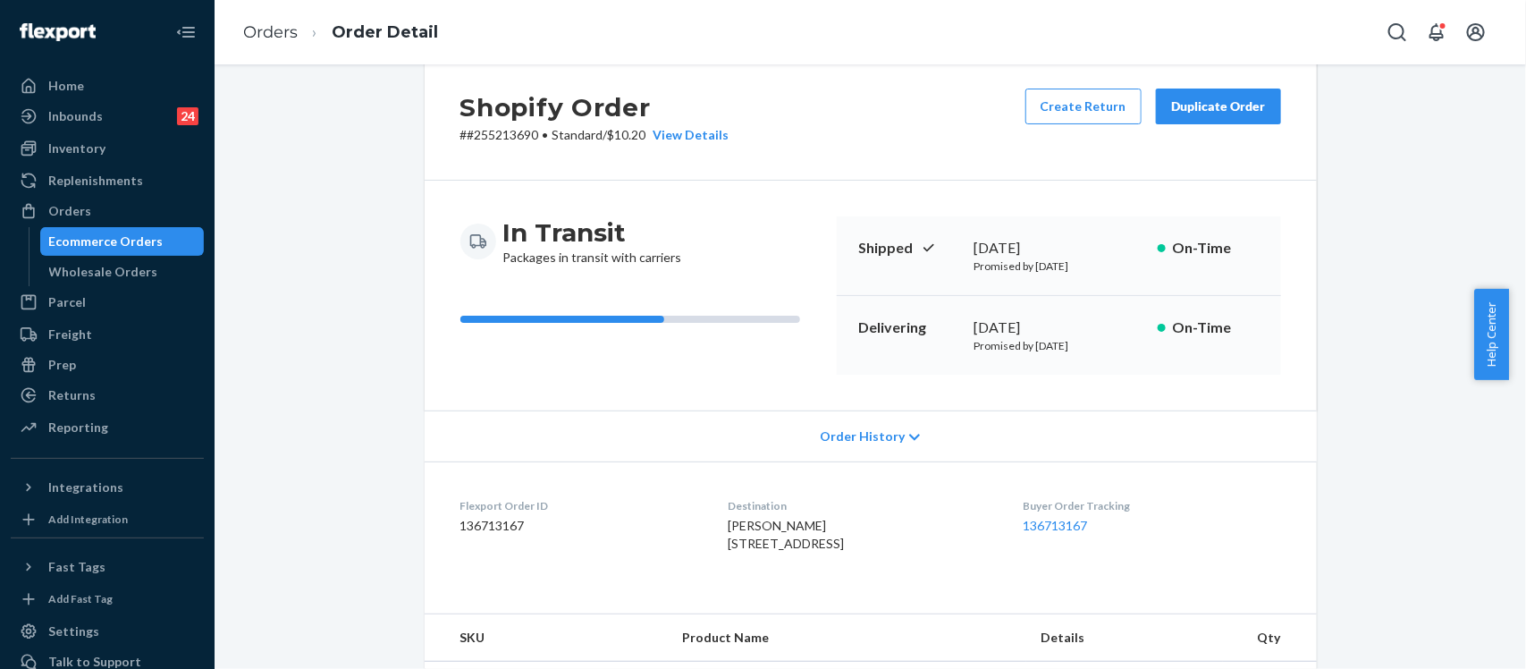
scroll to position [0, 0]
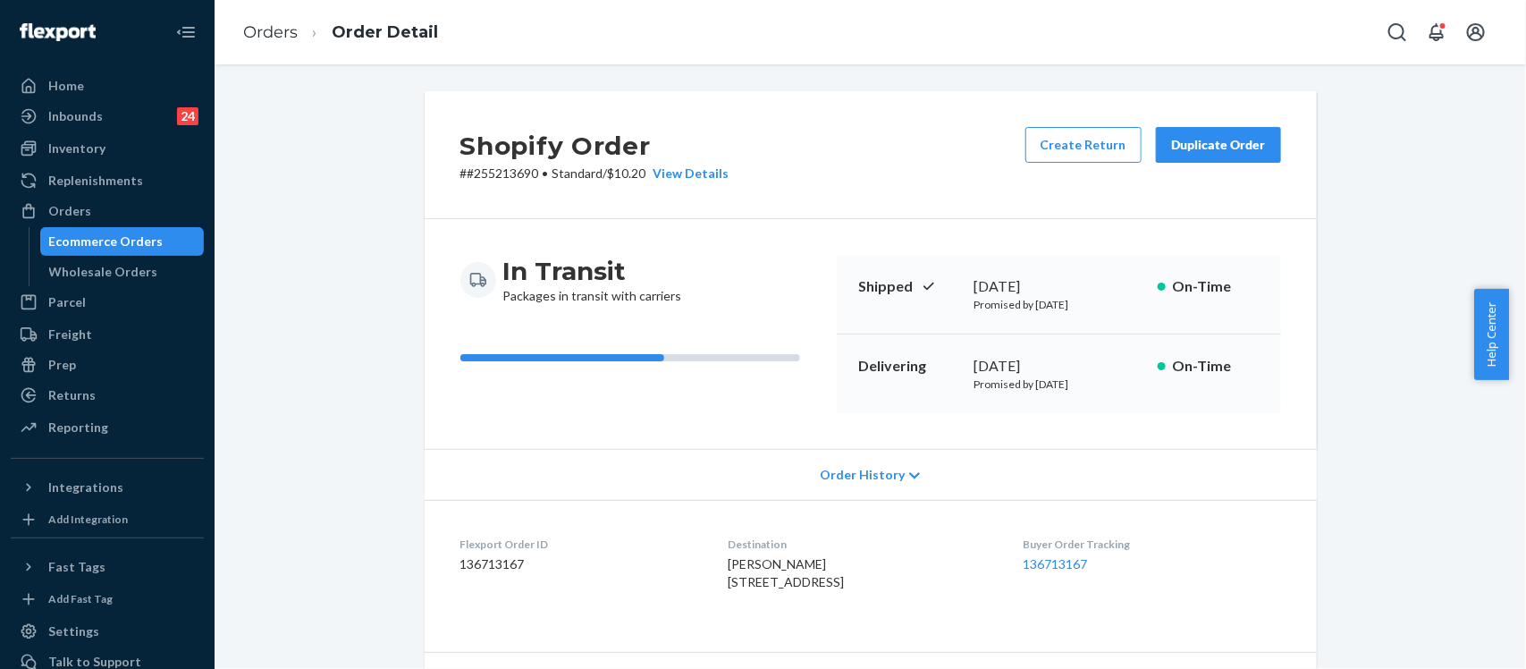
click at [1214, 148] on div "Duplicate Order" at bounding box center [1218, 145] width 95 height 18
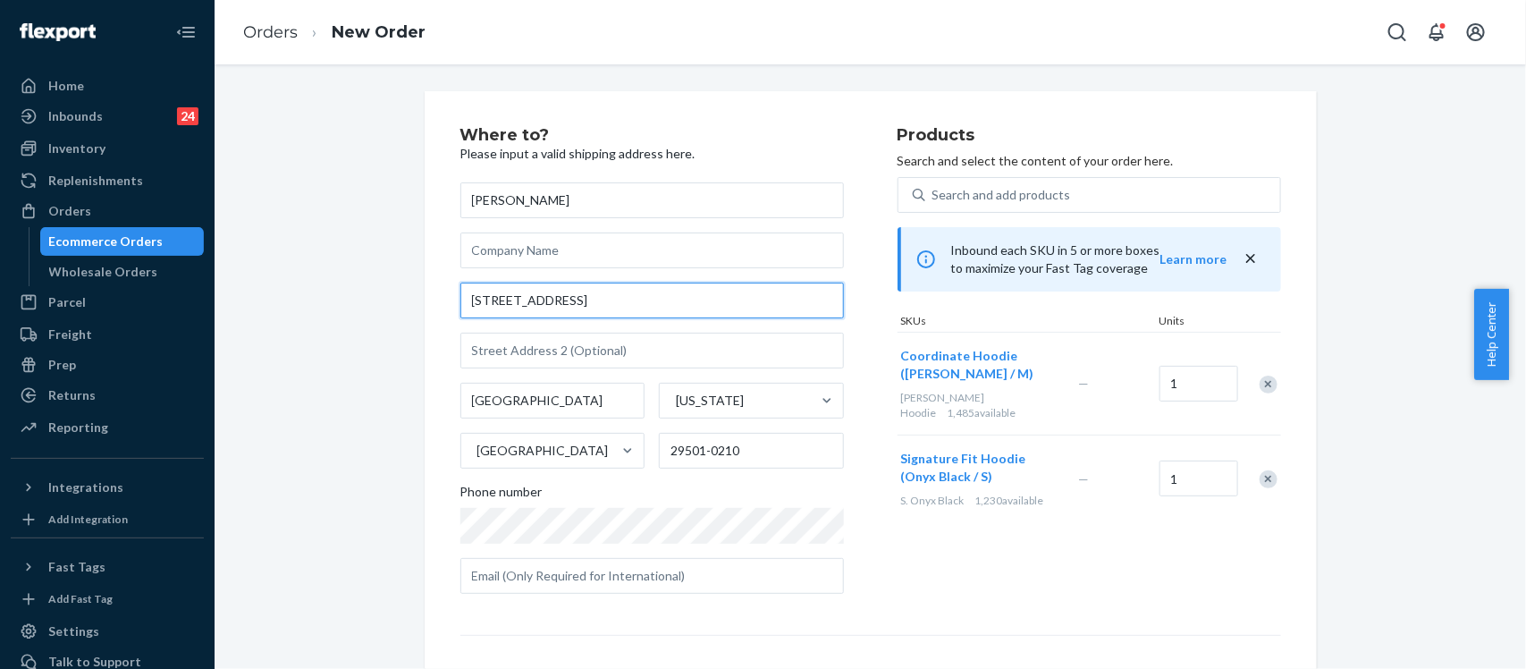
drag, startPoint x: 569, startPoint y: 304, endPoint x: 449, endPoint y: 304, distance: 119.8
click at [449, 304] on div "Where to? Please input a valid shipping address here. Eisha Shakeel 3113 Stillw…" at bounding box center [871, 497] width 892 height 813
paste input "122 La Rue Lane"
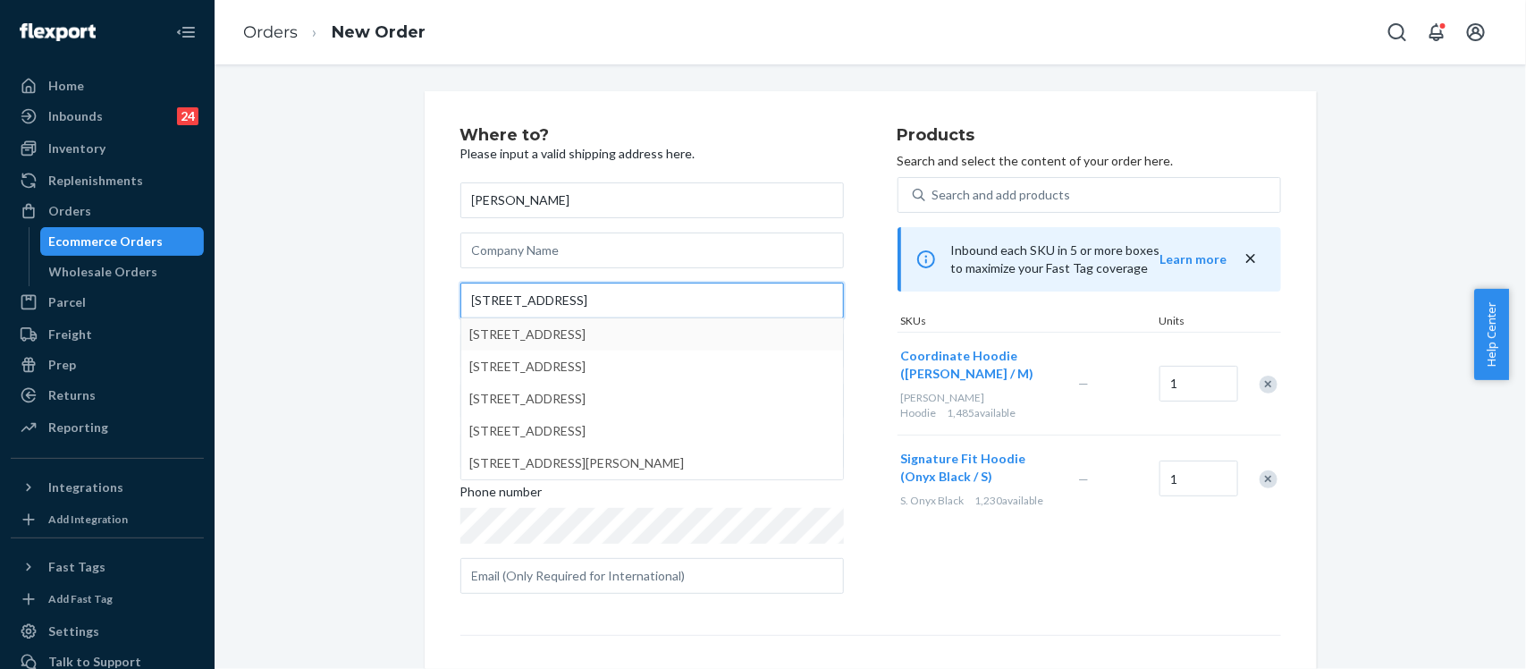
type input "122 La Rue Lane"
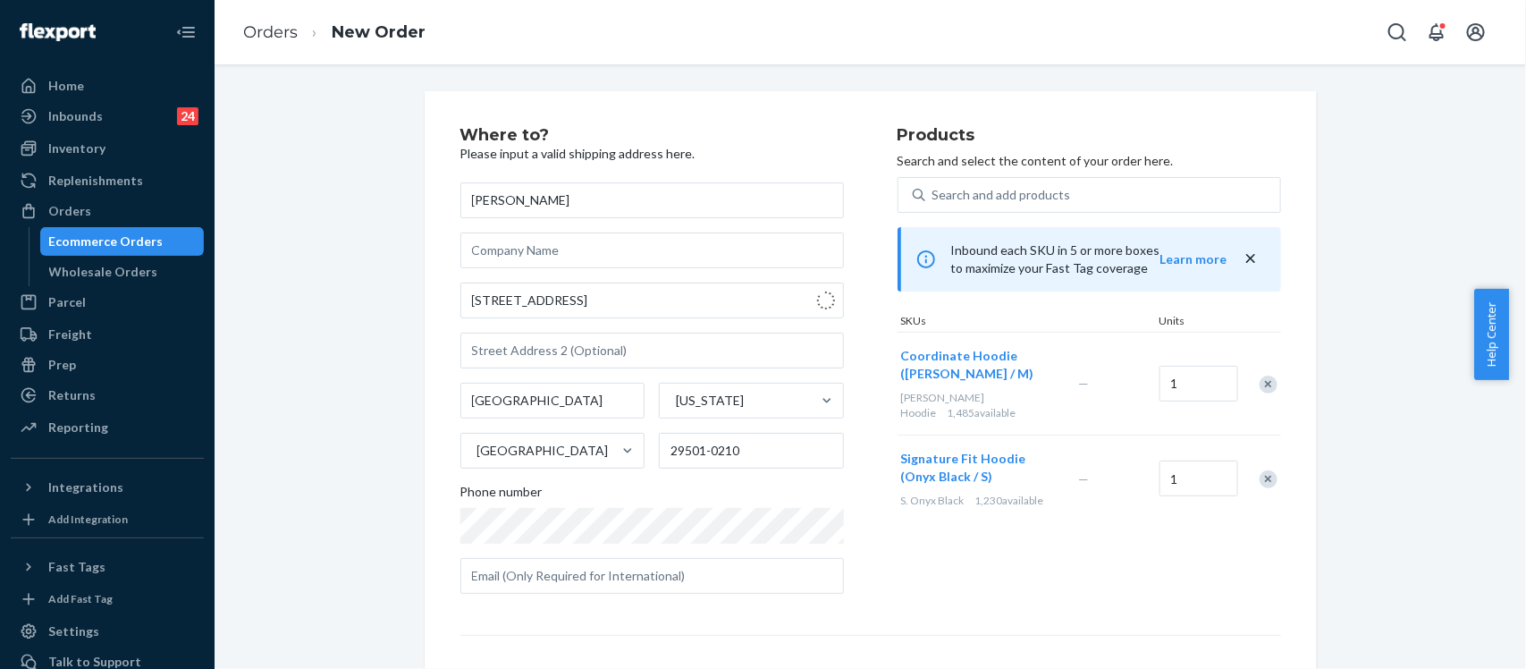
type input "East Brunswick"
type input "08816"
type input "122 La Rue Ln"
click at [984, 573] on div "Products Search and select the content of your order here. Search and add produ…" at bounding box center [1090, 367] width 384 height 481
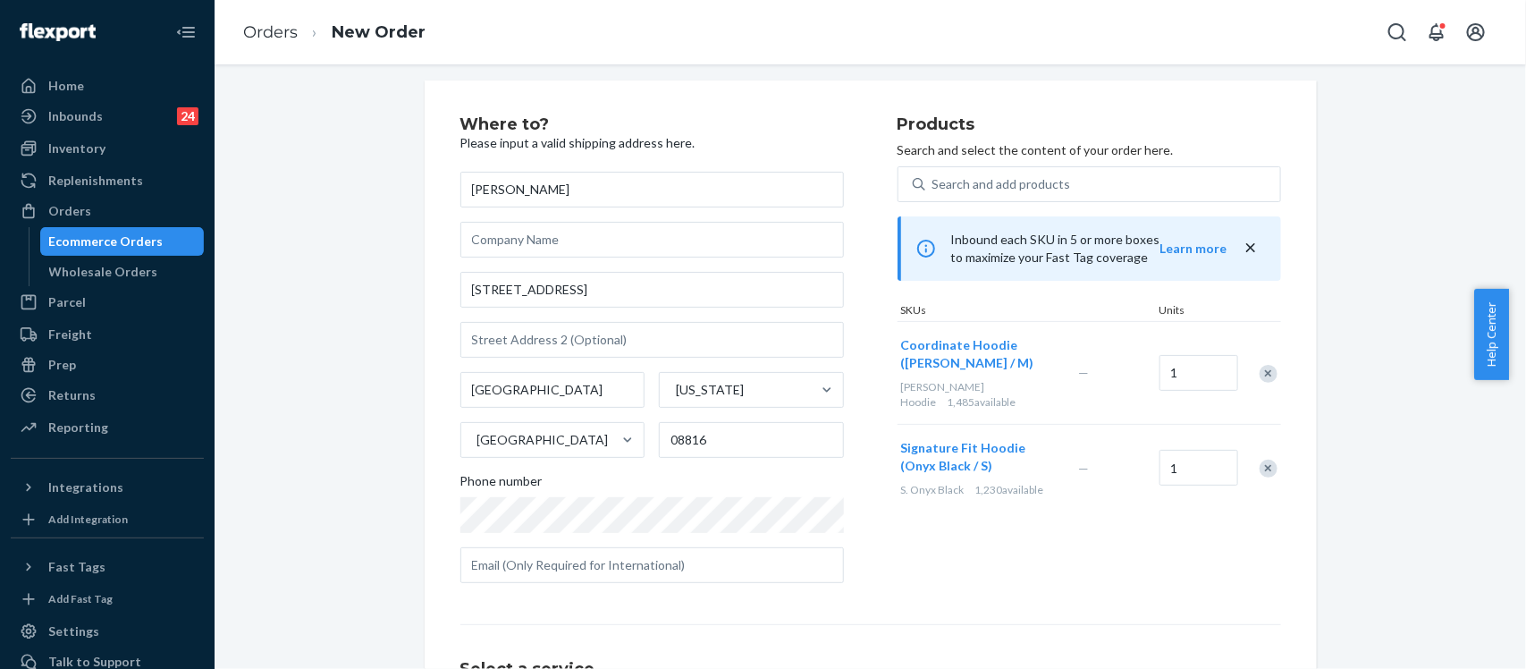
scroll to position [234, 0]
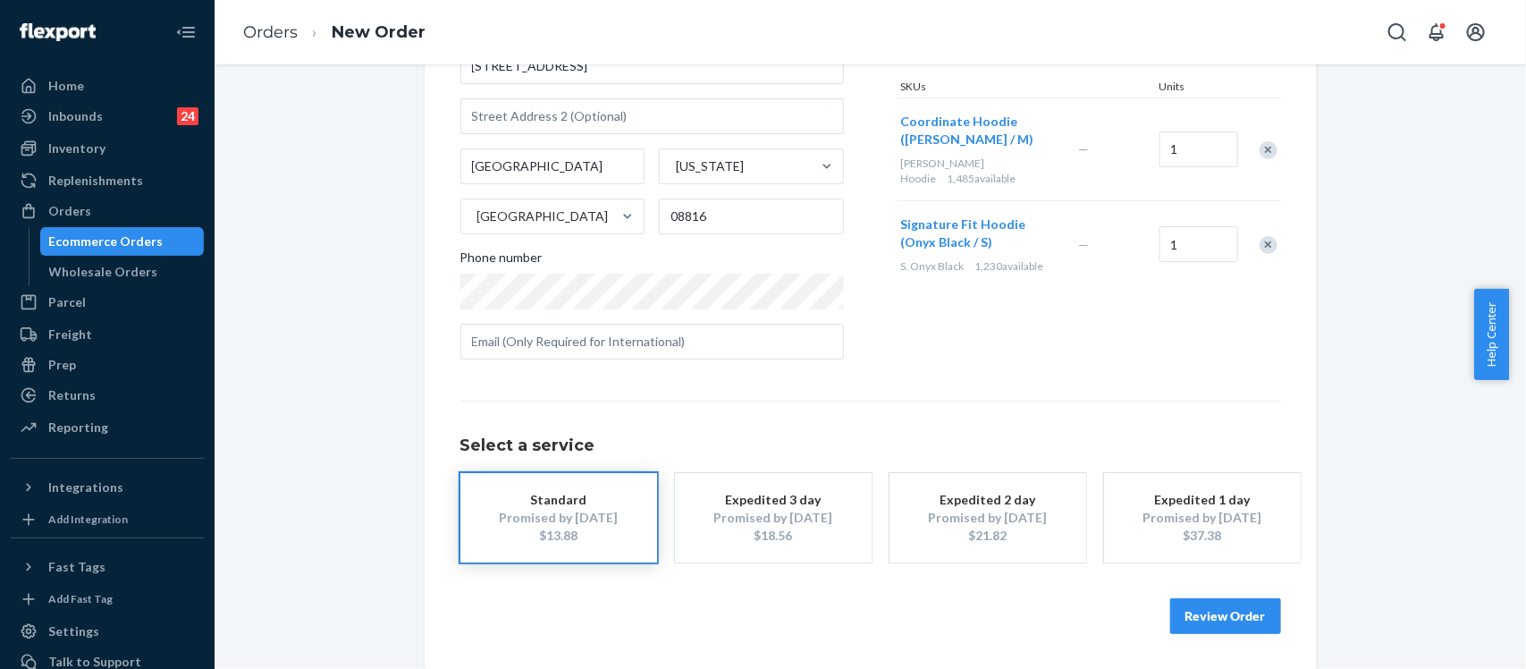
click at [1221, 619] on button "Review Order" at bounding box center [1225, 616] width 111 height 36
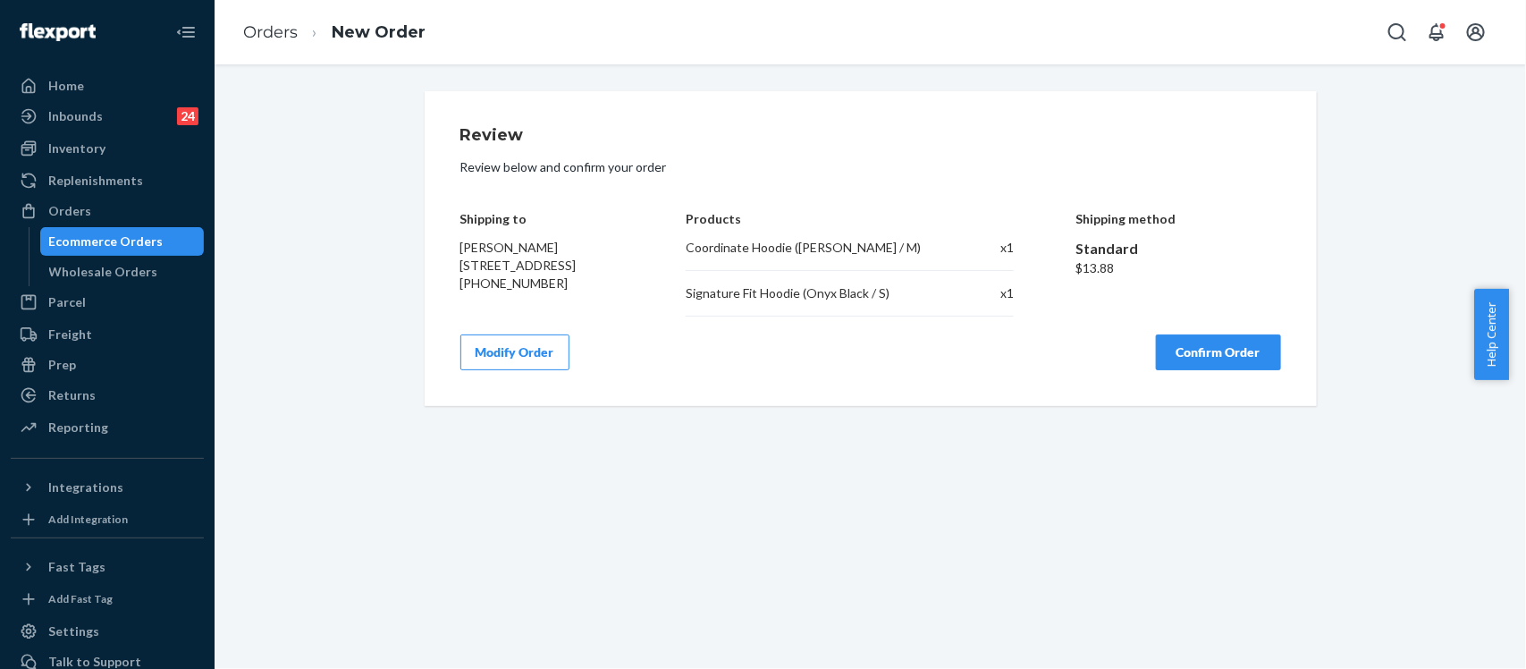
scroll to position [0, 0]
click at [1217, 353] on button "Confirm Order" at bounding box center [1218, 352] width 125 height 36
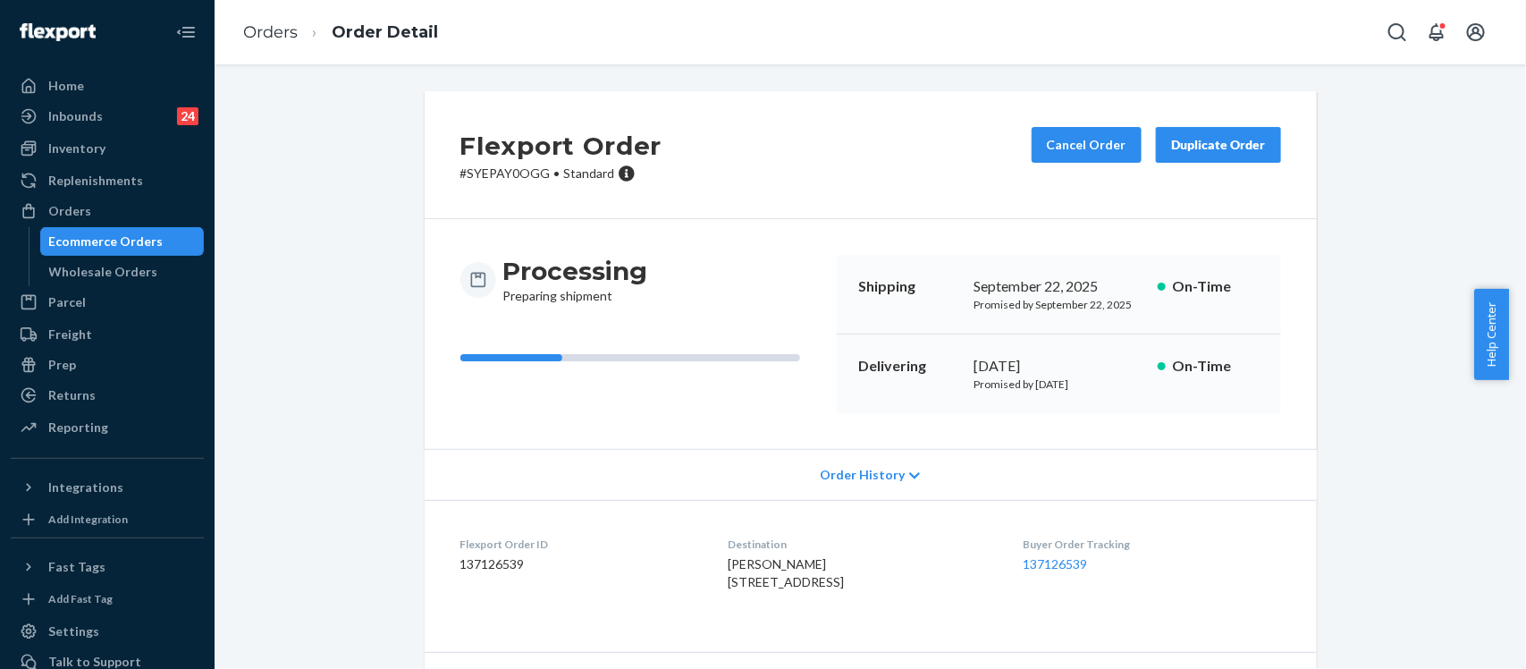
click at [511, 177] on p "# SYEPAY0OGG • Standard" at bounding box center [561, 174] width 202 height 18
copy p "SYEPAY0OGG"
drag, startPoint x: 696, startPoint y: 590, endPoint x: 796, endPoint y: 586, distance: 100.2
click at [796, 586] on dl "Flexport Order ID 137126539 Destination Eisha Shakeel 122 La Rue Ln East Brunsw…" at bounding box center [871, 567] width 892 height 134
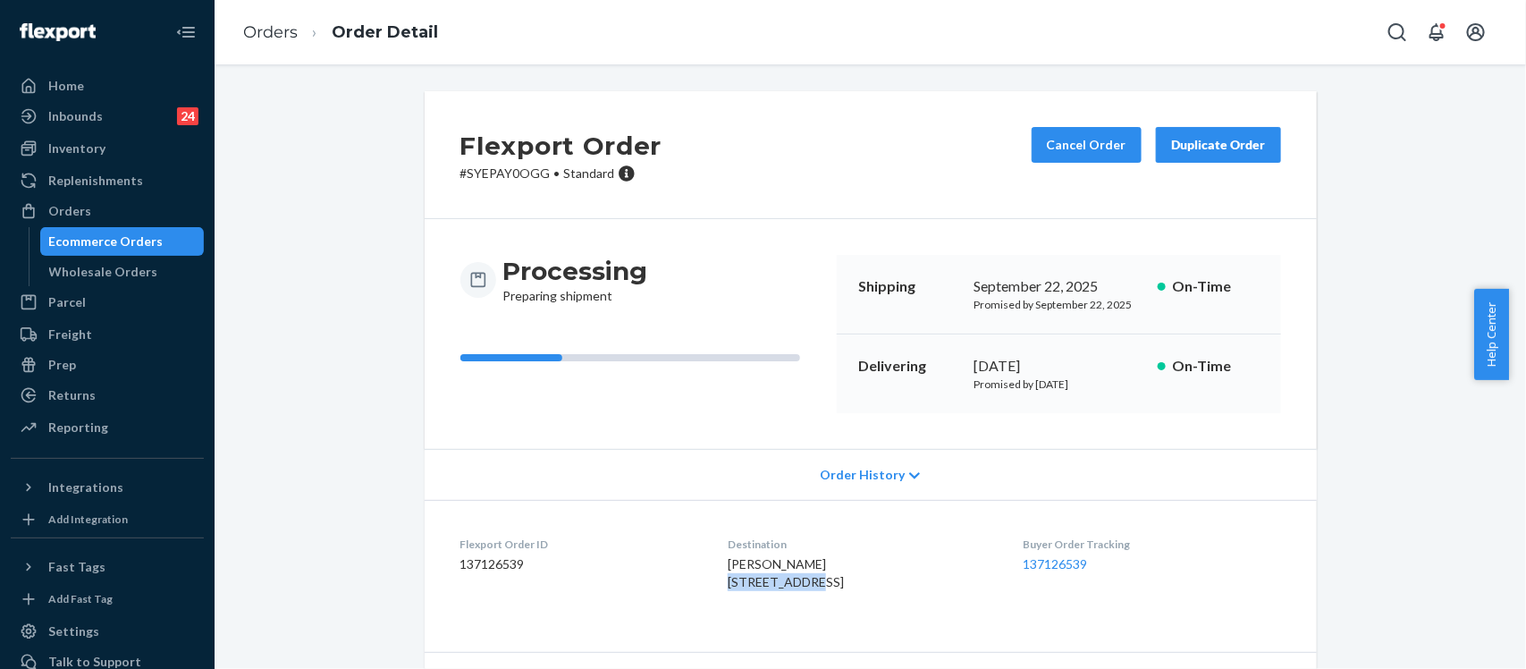
copy span "122 La Rue Ln"
click at [909, 563] on div "Eisha Shakeel 122 La Rue Ln East Brunswick, NJ 08816-5679 US" at bounding box center [861, 573] width 266 height 36
drag, startPoint x: 697, startPoint y: 583, endPoint x: 882, endPoint y: 595, distance: 184.6
click at [882, 595] on dl "Flexport Order ID 137126539 Destination Eisha Shakeel 122 La Rue Ln East Brunsw…" at bounding box center [871, 567] width 892 height 134
copy span "122 La Rue Ln East Brunswick, NJ 08816-5679"
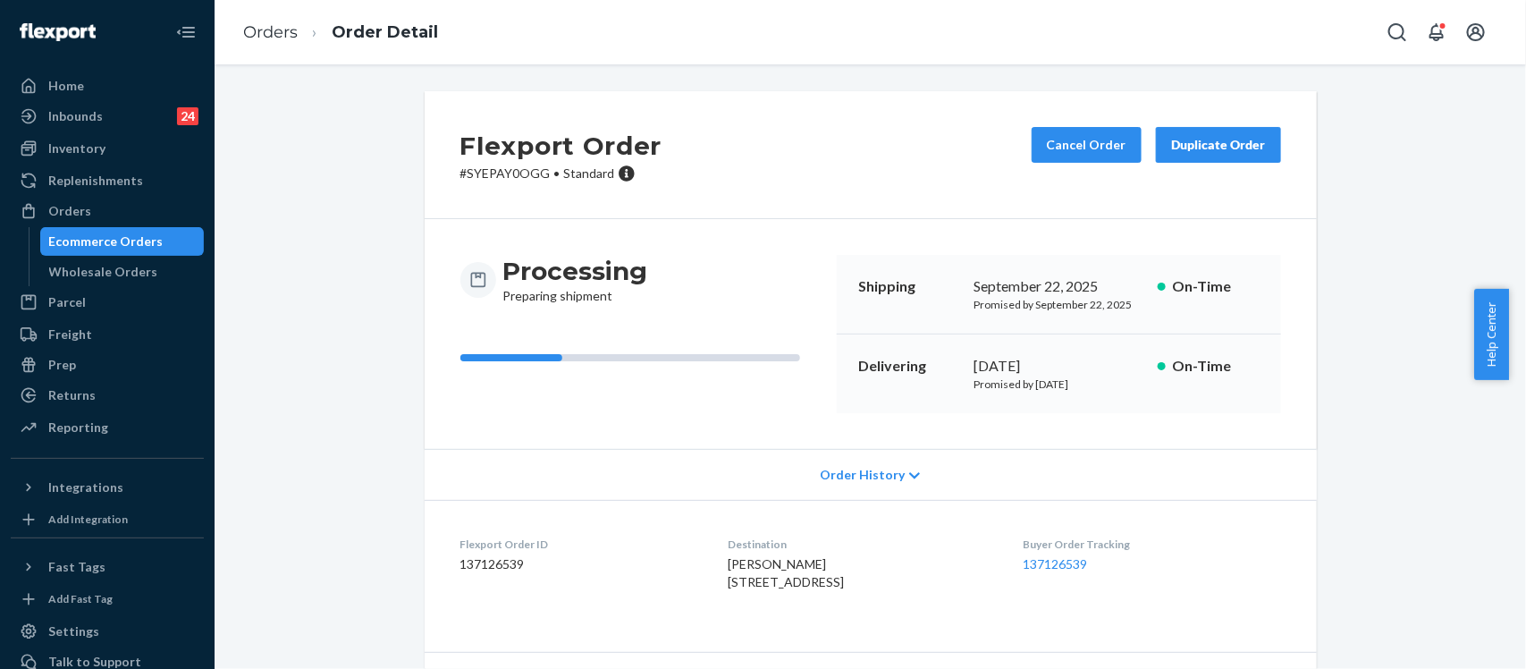
scroll to position [181, 0]
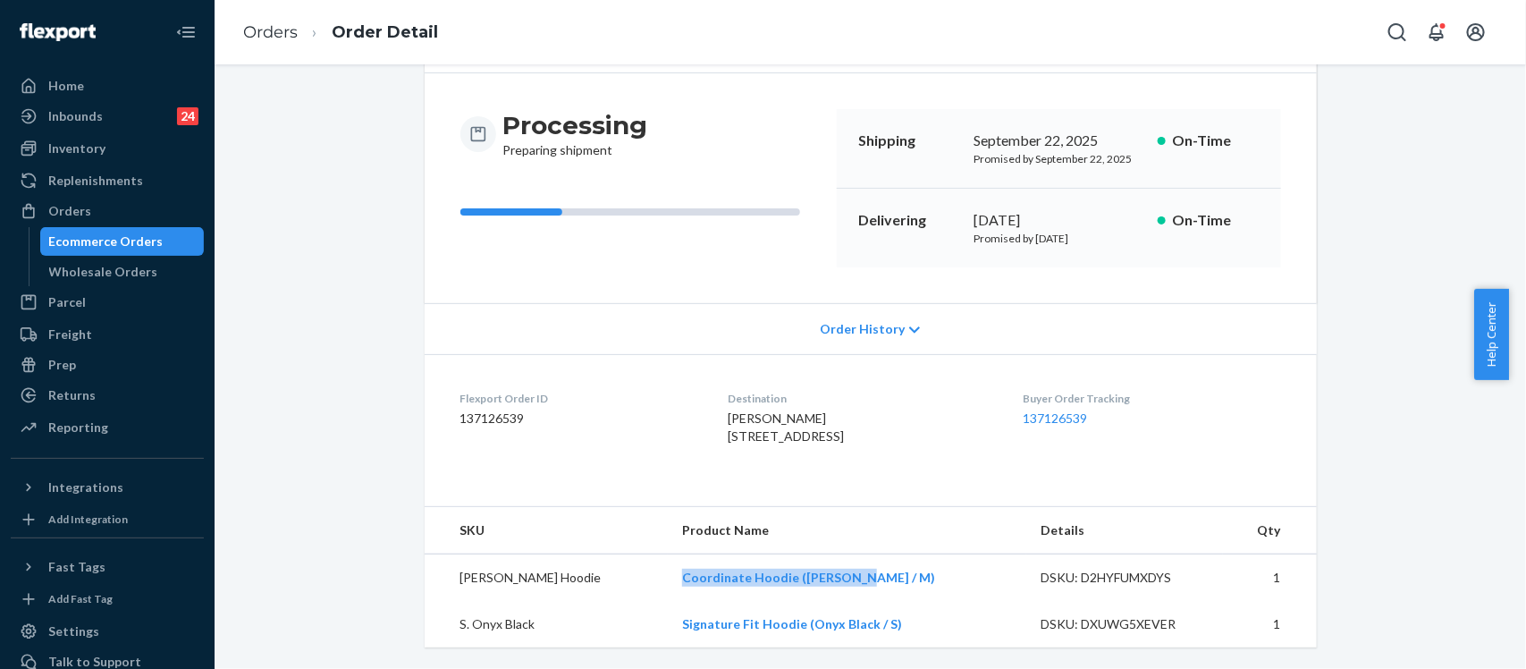
drag, startPoint x: 815, startPoint y: 578, endPoint x: 644, endPoint y: 578, distance: 171.7
click at [668, 578] on td "Coordinate Hoodie (Moss / M)" at bounding box center [847, 577] width 359 height 47
copy link "Coordinate Hoodie (Moss / M)"
drag, startPoint x: 845, startPoint y: 629, endPoint x: 649, endPoint y: 632, distance: 195.8
click at [668, 632] on td "Signature Fit Hoodie (Onyx Black / S)" at bounding box center [847, 624] width 359 height 46
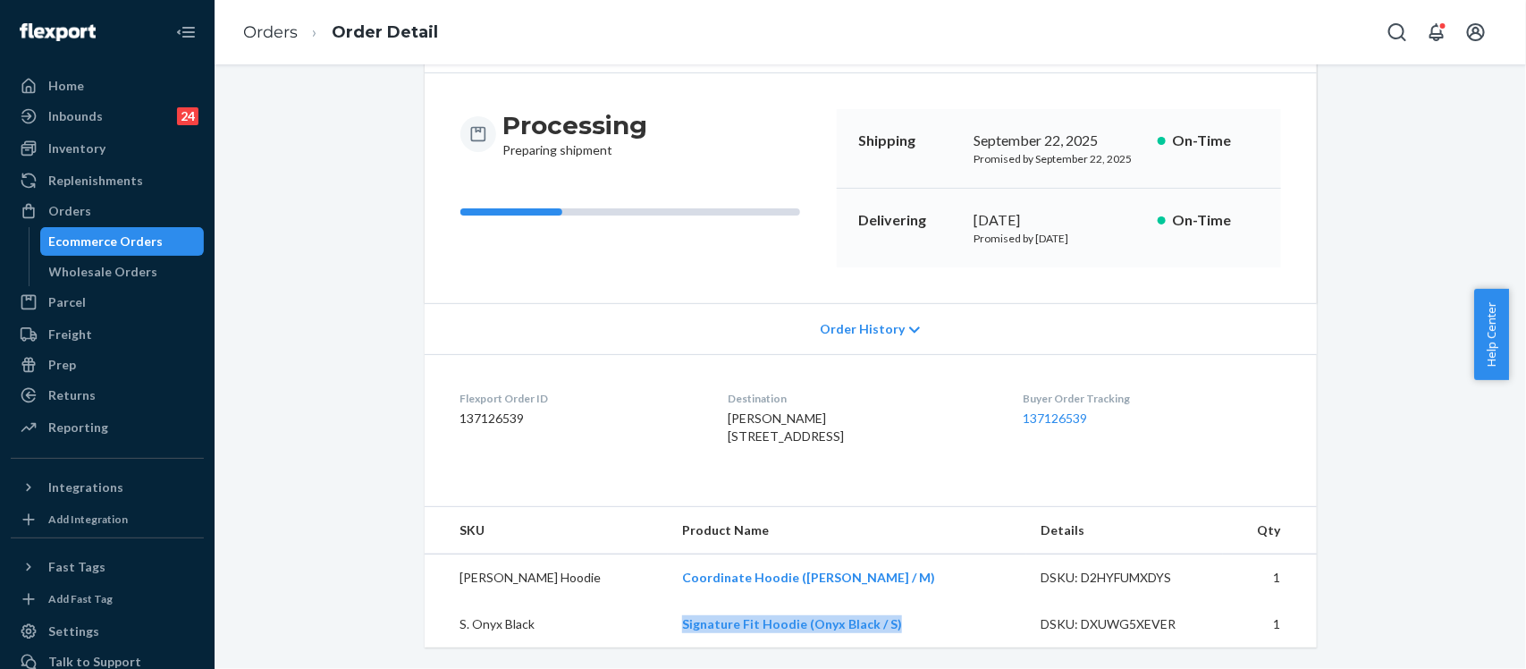
copy link "Signature Fit Hoodie (Onyx Black / S)"
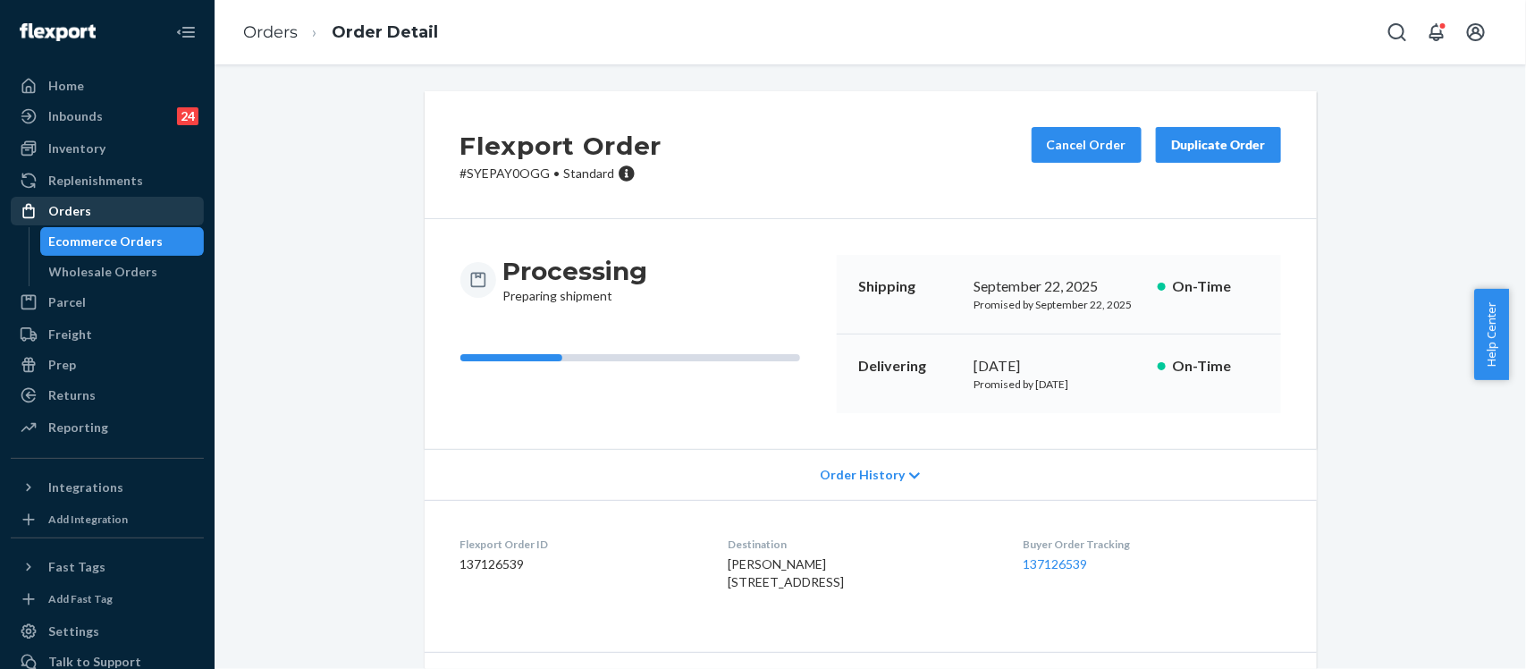
click at [114, 207] on div "Orders" at bounding box center [108, 210] width 190 height 25
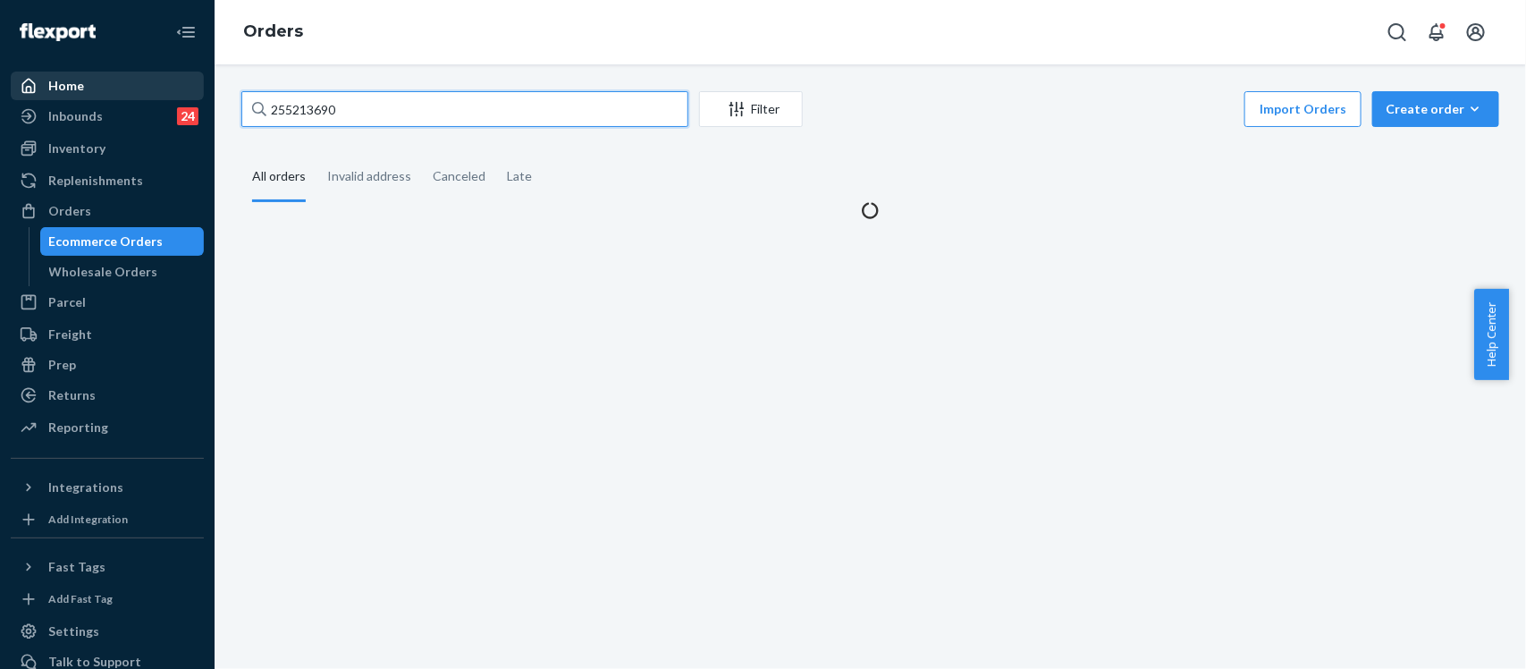
drag, startPoint x: 372, startPoint y: 112, endPoint x: 184, endPoint y: 94, distance: 188.6
click at [184, 94] on div "Home Inbounds 24 Shipping Plans Problems 24 Inventory Products Replenishments O…" at bounding box center [763, 334] width 1526 height 669
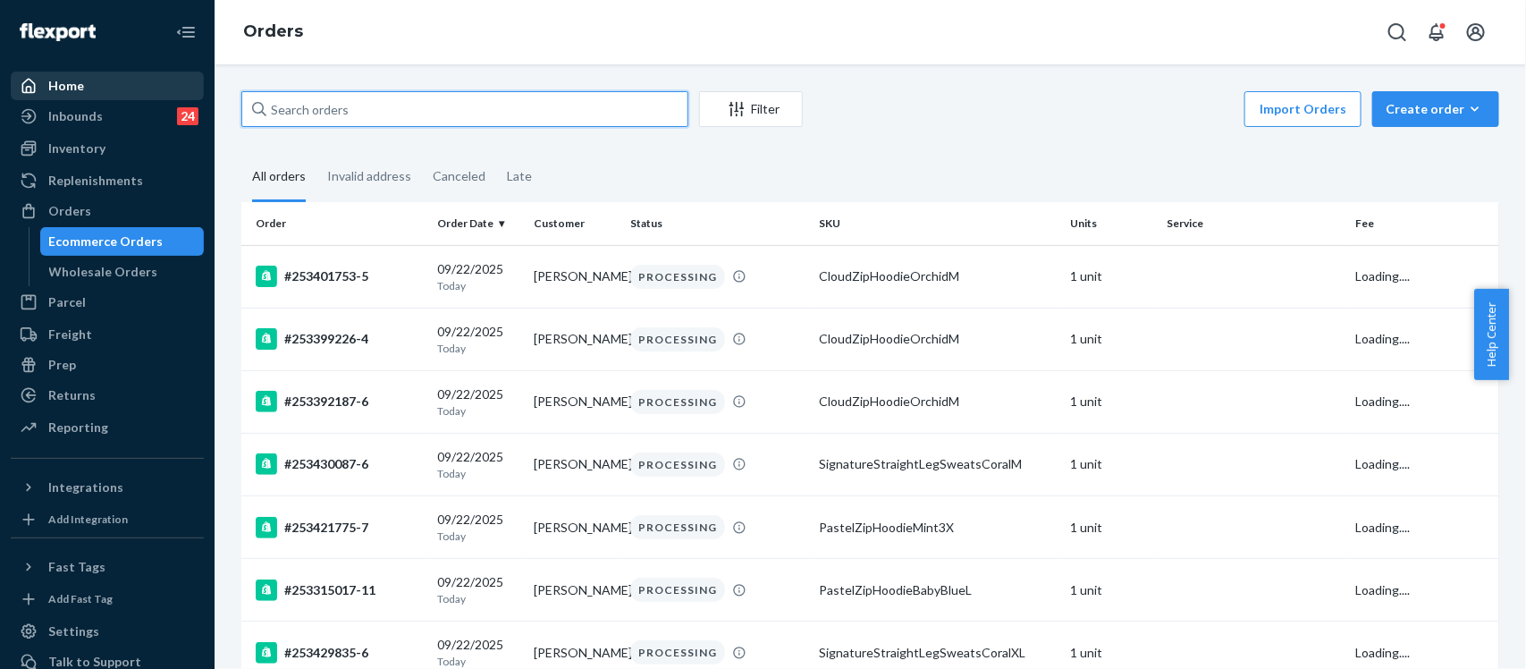
paste input "255195454"
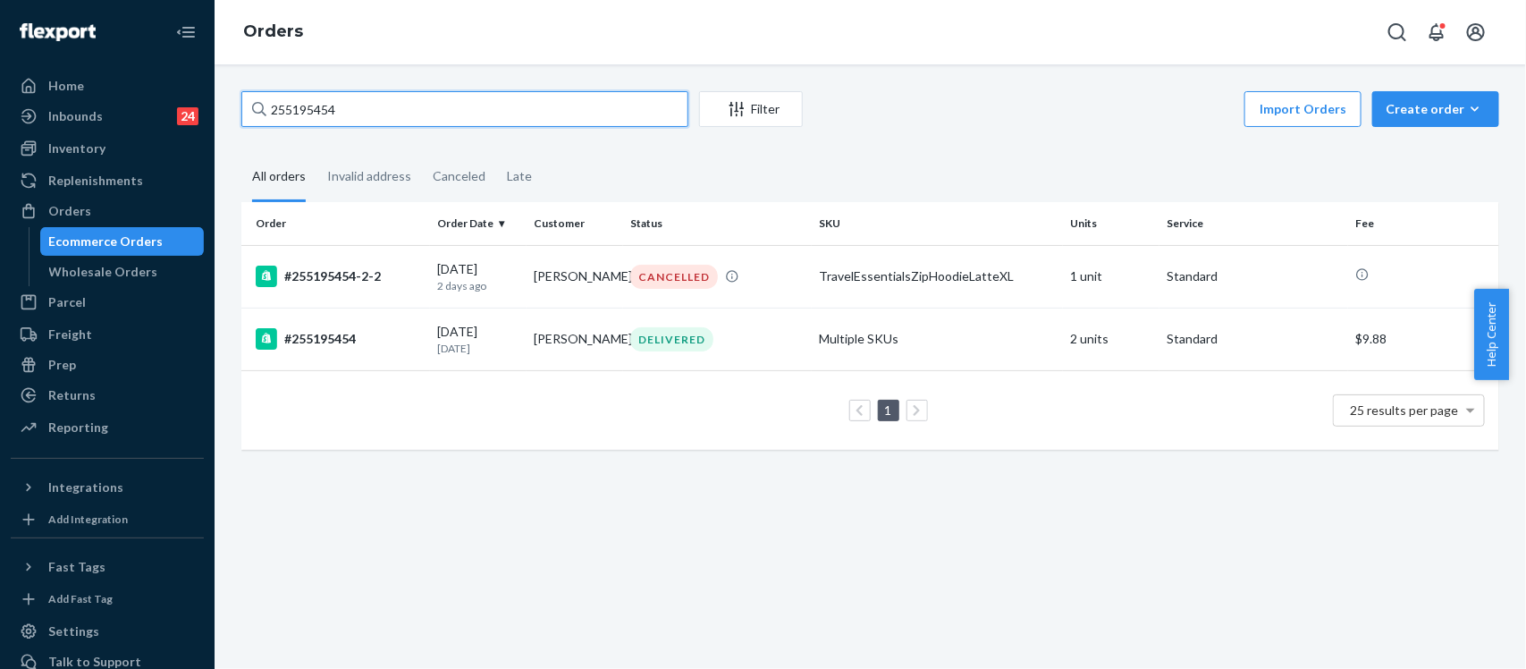
type input "255195454"
